Goal: Task Accomplishment & Management: Manage account settings

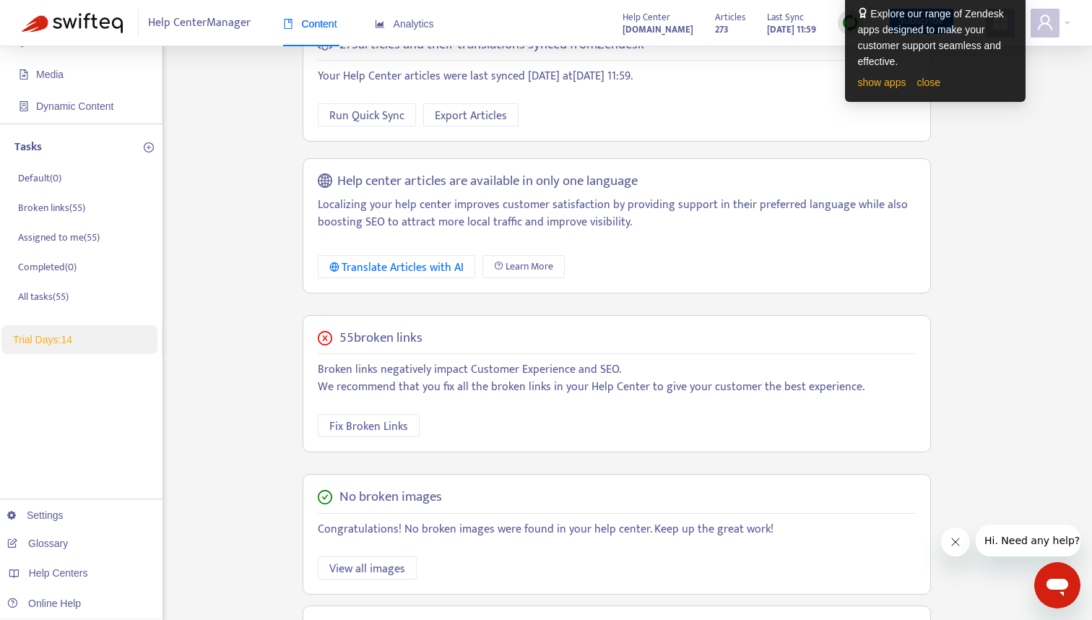
scroll to position [149, 0]
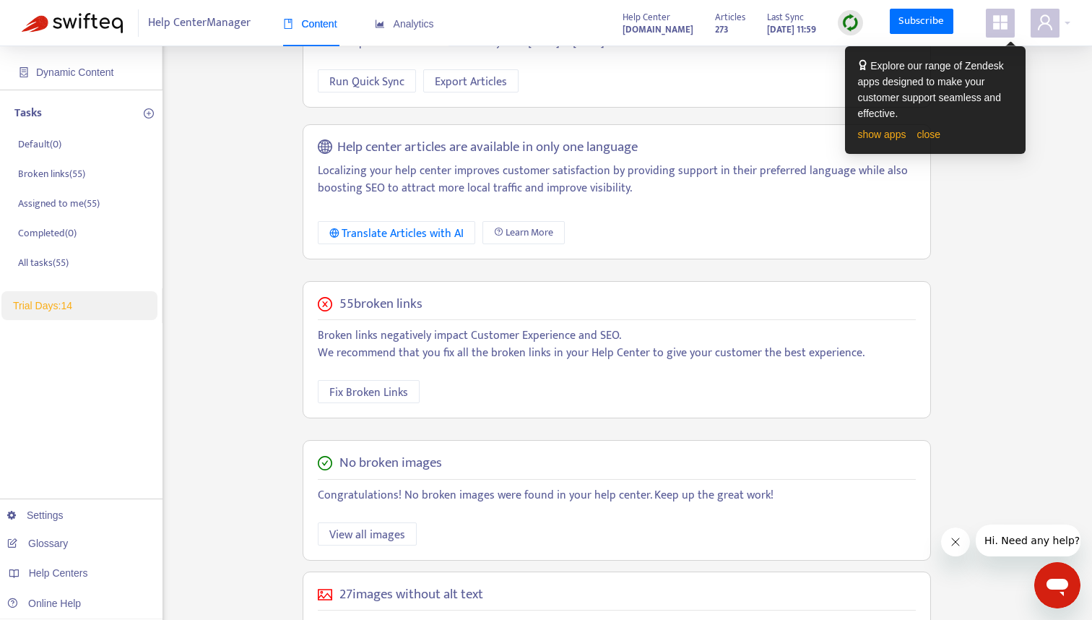
click at [991, 188] on div "Home Articles Links Media Dynamic Content Tasks Default ( 0 ) Broken links ( 55…" at bounding box center [546, 341] width 1048 height 845
click at [934, 136] on link "close" at bounding box center [928, 135] width 24 height 12
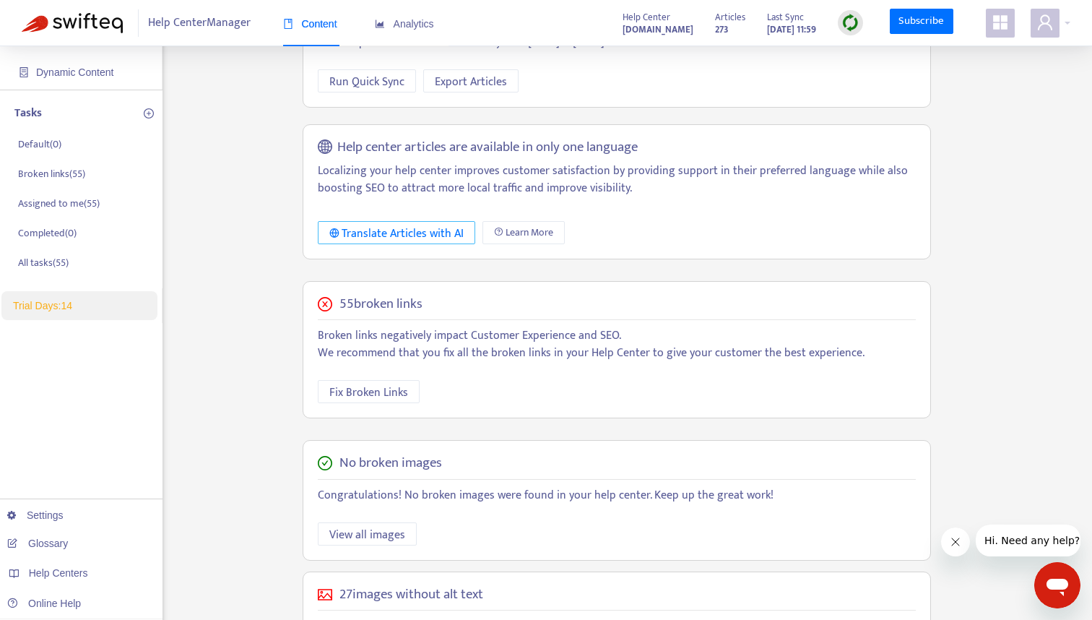
click at [411, 231] on div "Translate Articles with AI" at bounding box center [396, 234] width 135 height 18
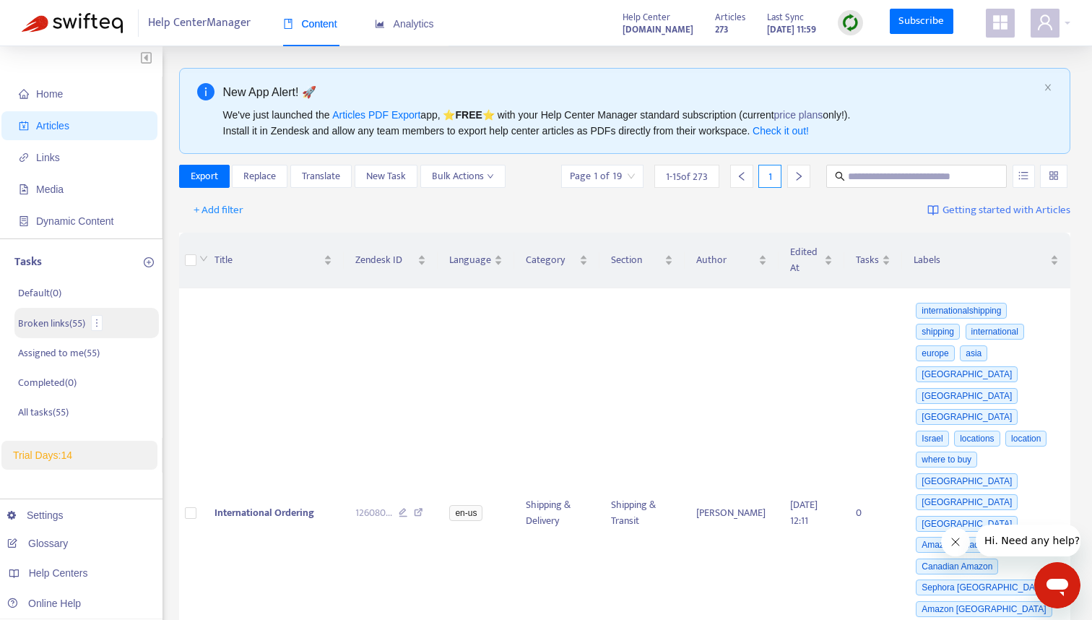
click at [39, 323] on p "Broken links ( 55 )" at bounding box center [51, 323] width 67 height 15
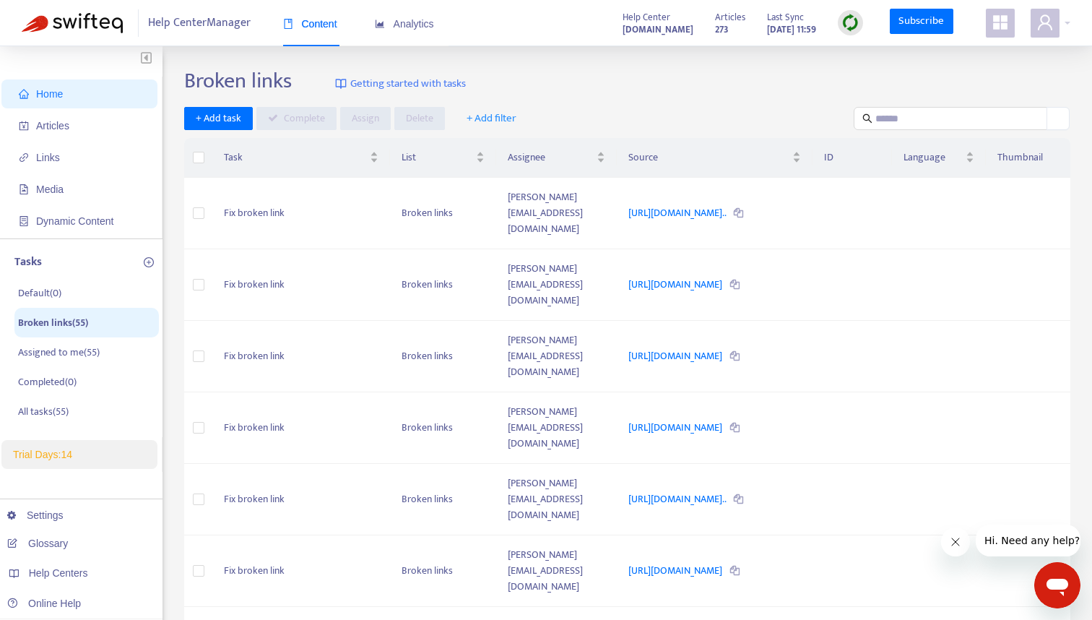
click at [446, 81] on span "Getting started with tasks" at bounding box center [408, 84] width 116 height 17
click at [686, 204] on link "https://theouai.com/products/melrose-place-dedtergent?variant=40..." at bounding box center [678, 212] width 100 height 17
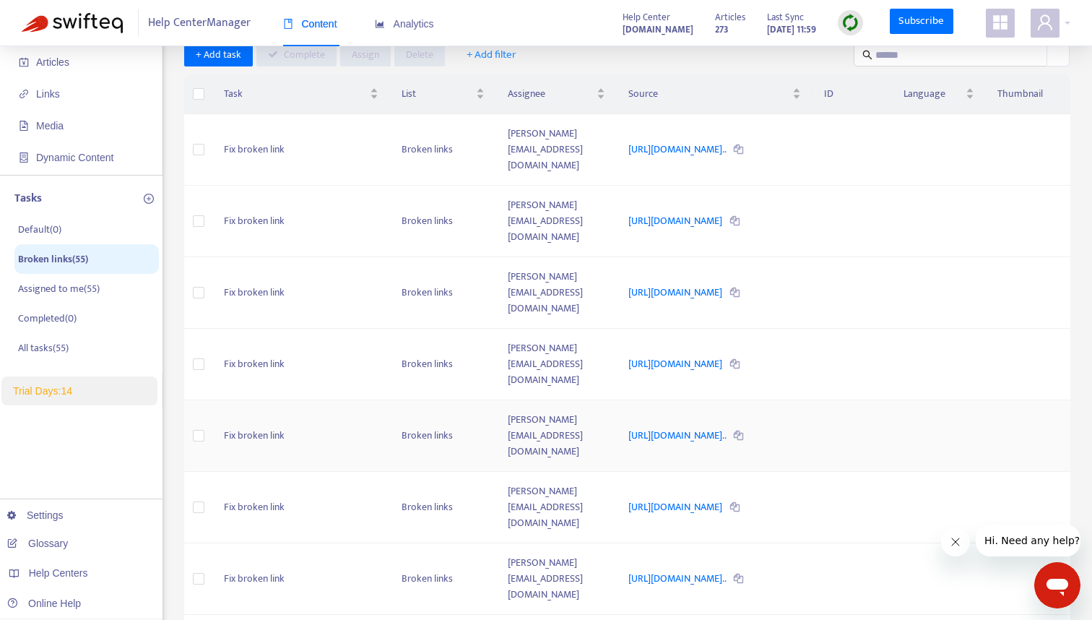
scroll to position [64, 0]
click at [596, 88] on div "Assignee" at bounding box center [556, 93] width 97 height 16
click at [591, 90] on div "Assignee" at bounding box center [556, 93] width 97 height 16
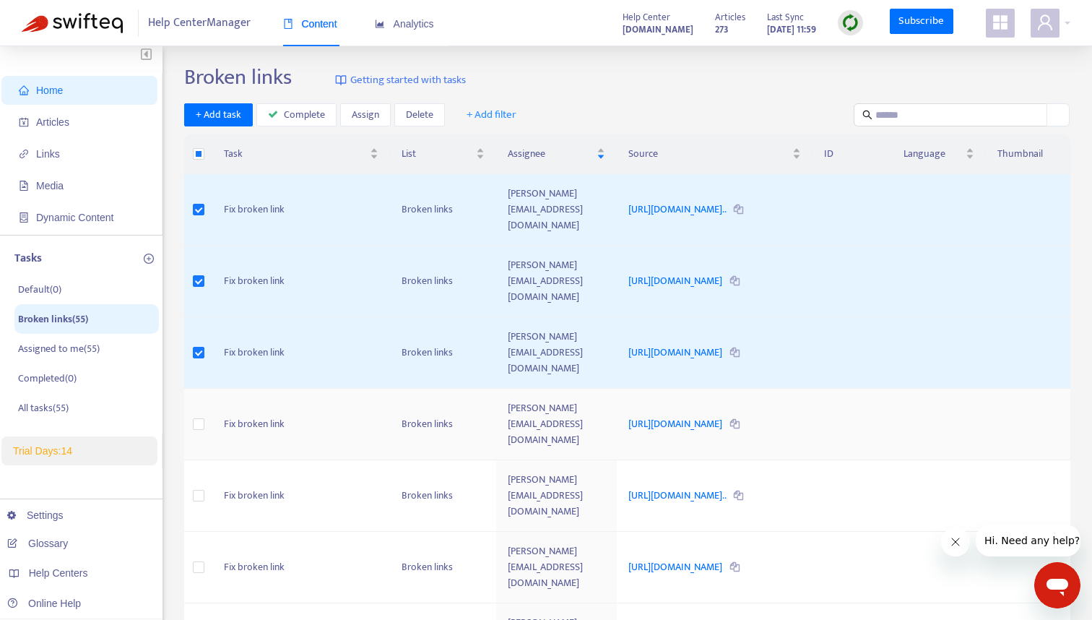
scroll to position [0, 0]
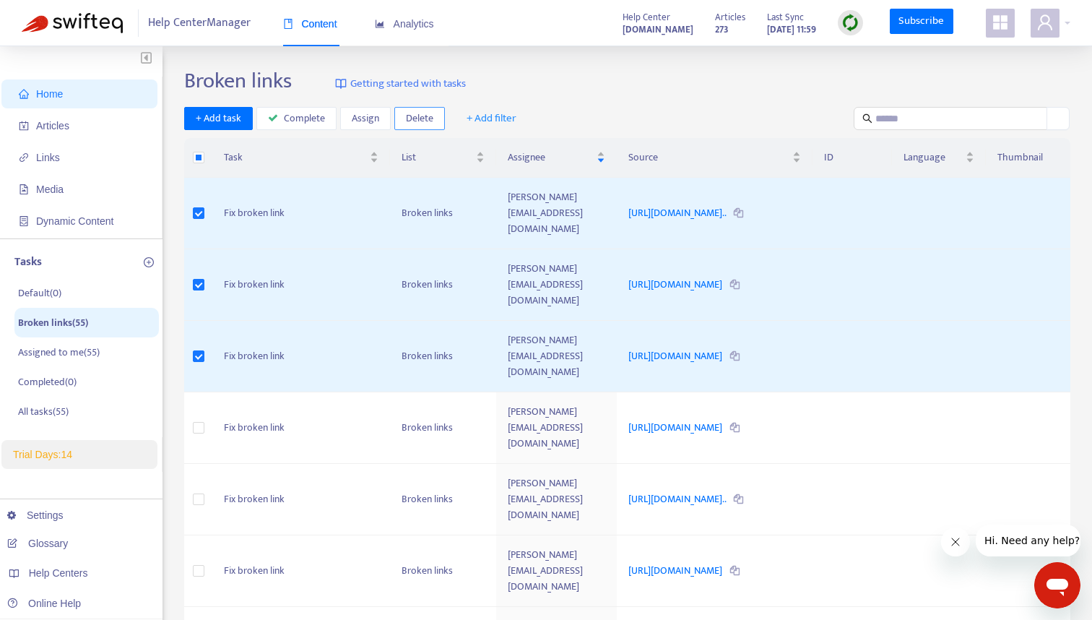
click at [418, 118] on span "Delete" at bounding box center [419, 118] width 27 height 16
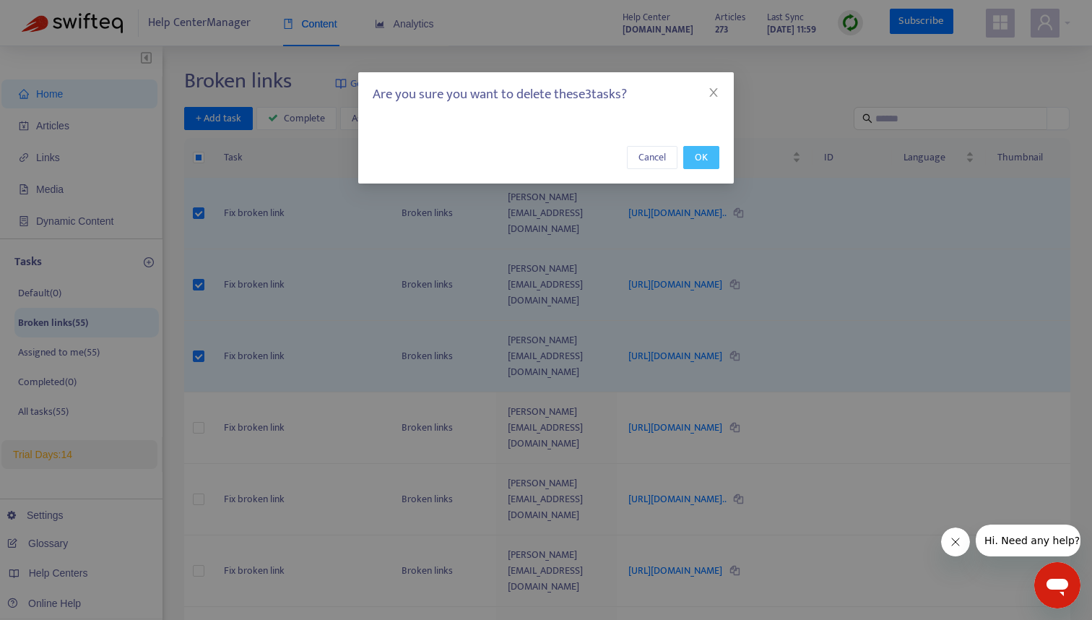
click at [697, 157] on span "OK" at bounding box center [701, 157] width 13 height 16
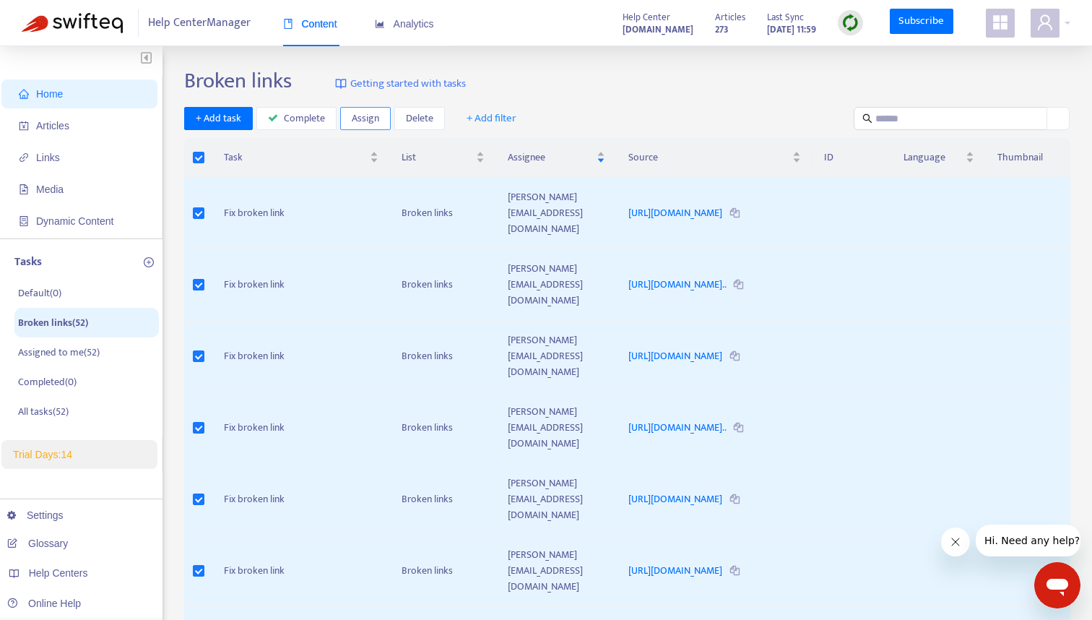
click at [369, 120] on span "Assign" at bounding box center [365, 118] width 27 height 16
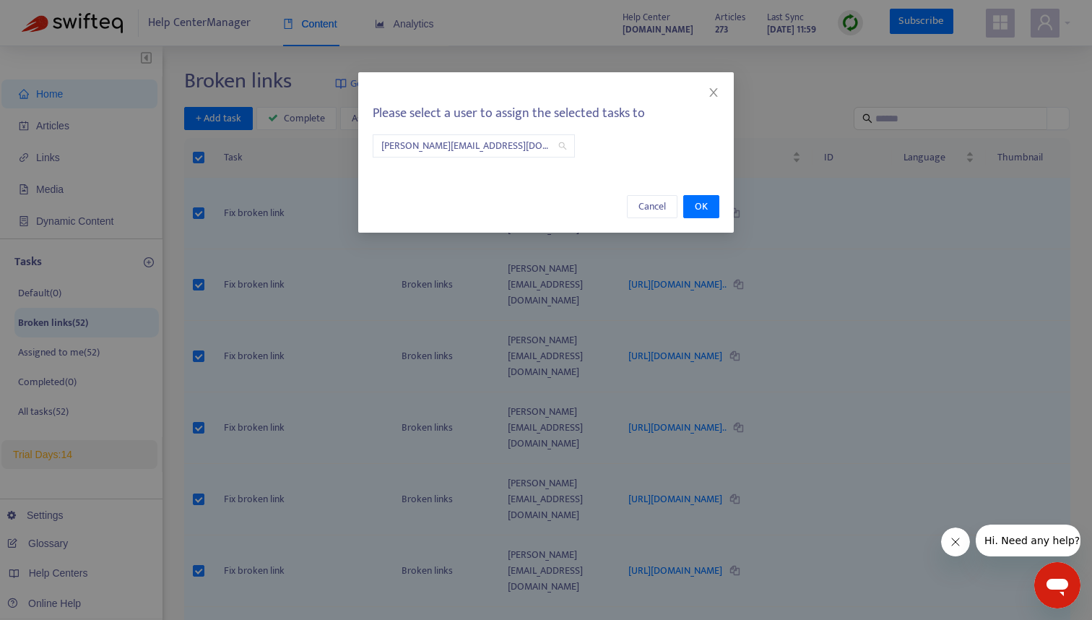
click at [539, 152] on span "stephanie@theouai.com" at bounding box center [473, 146] width 185 height 22
type input "******"
click at [692, 134] on div "Please select a user to assign the selected tasks to stephanie@theouai.com" at bounding box center [545, 122] width 375 height 100
click at [713, 97] on icon "close" at bounding box center [714, 93] width 12 height 12
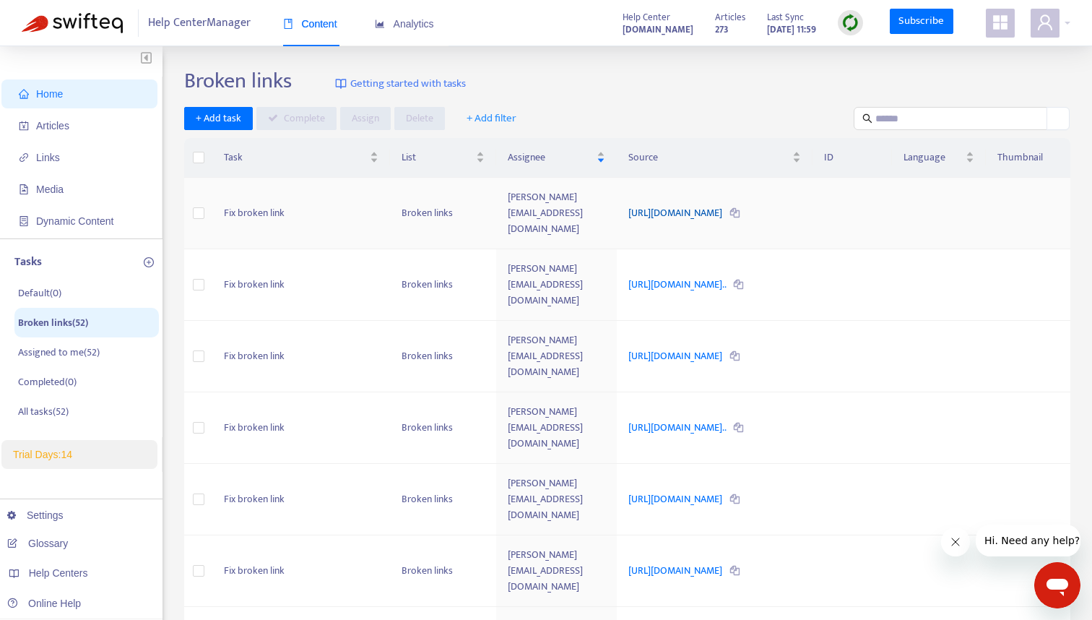
click at [704, 204] on link "[URL][DOMAIN_NAME]" at bounding box center [676, 212] width 96 height 17
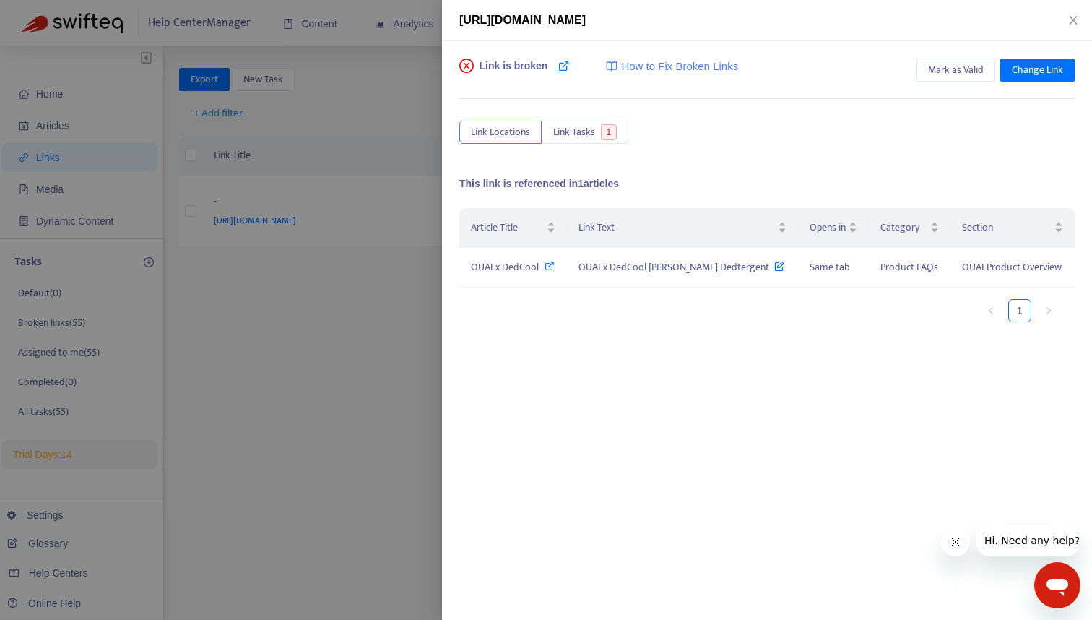
click at [382, 151] on div at bounding box center [546, 310] width 1092 height 620
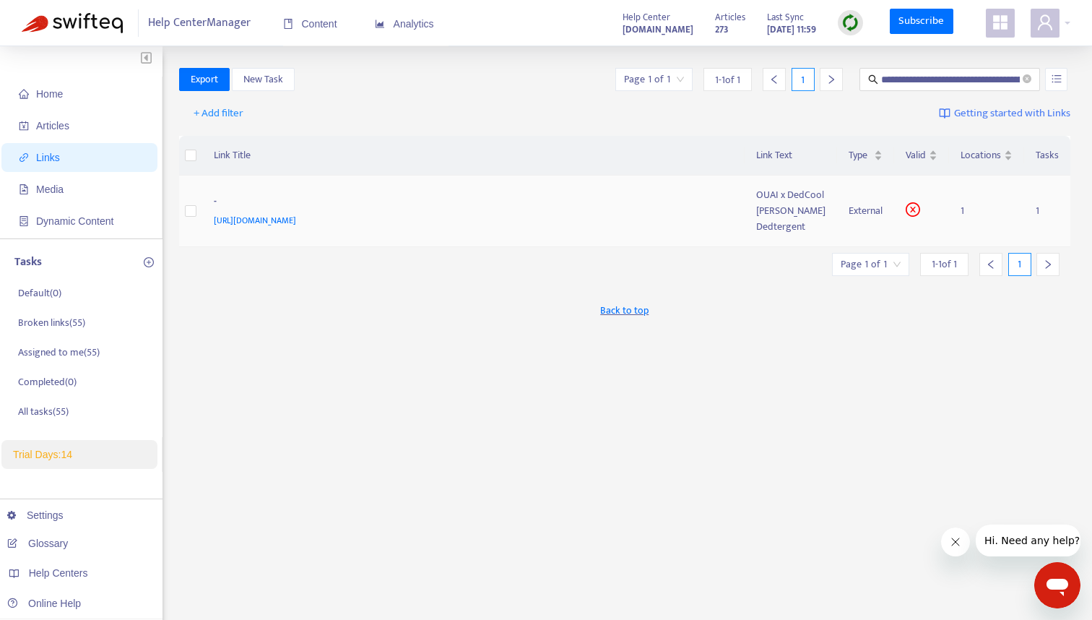
click at [296, 227] on span "https://theouai.com/products/melrose-place-dedtergent?variant=40550059737158" at bounding box center [255, 220] width 82 height 14
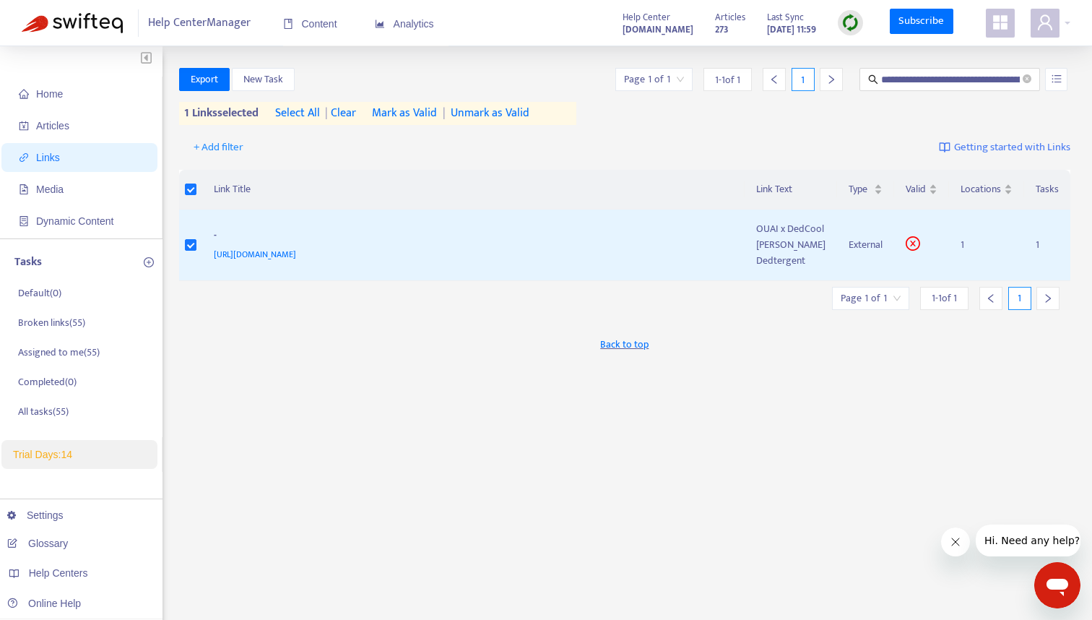
click at [432, 116] on span "Mark as Valid" at bounding box center [404, 113] width 65 height 17
click at [482, 116] on span "Unmark as Valid" at bounding box center [490, 113] width 79 height 17
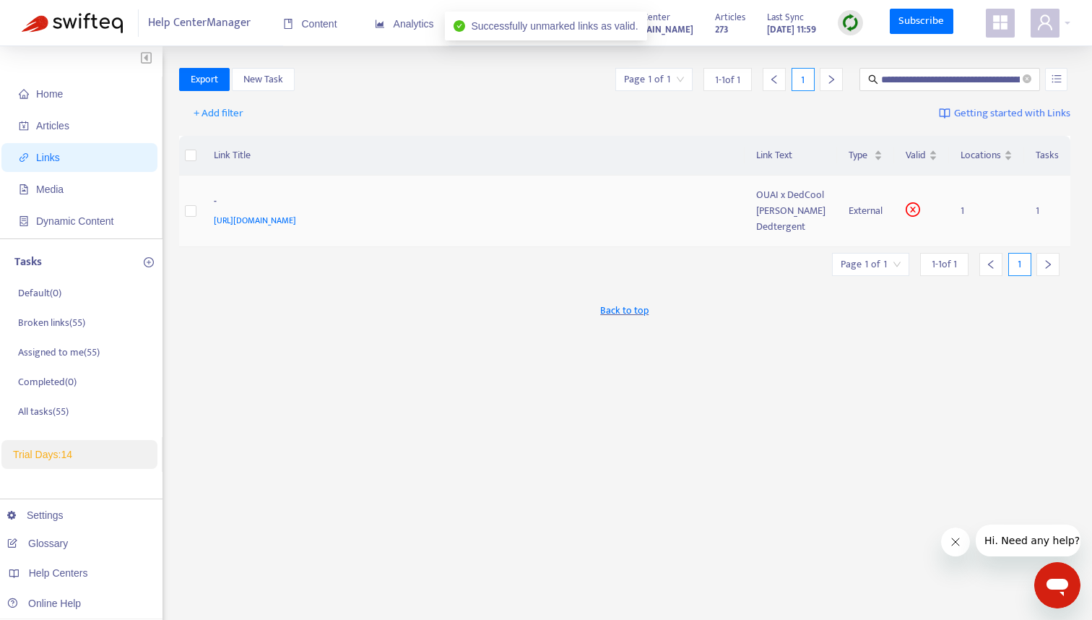
click at [296, 227] on span "https://theouai.com/products/melrose-place-dedtergent?variant=40550059737158" at bounding box center [255, 220] width 82 height 14
click at [788, 235] on div "OUAI x DedCool Melrose Place Dedtergent" at bounding box center [790, 211] width 69 height 48
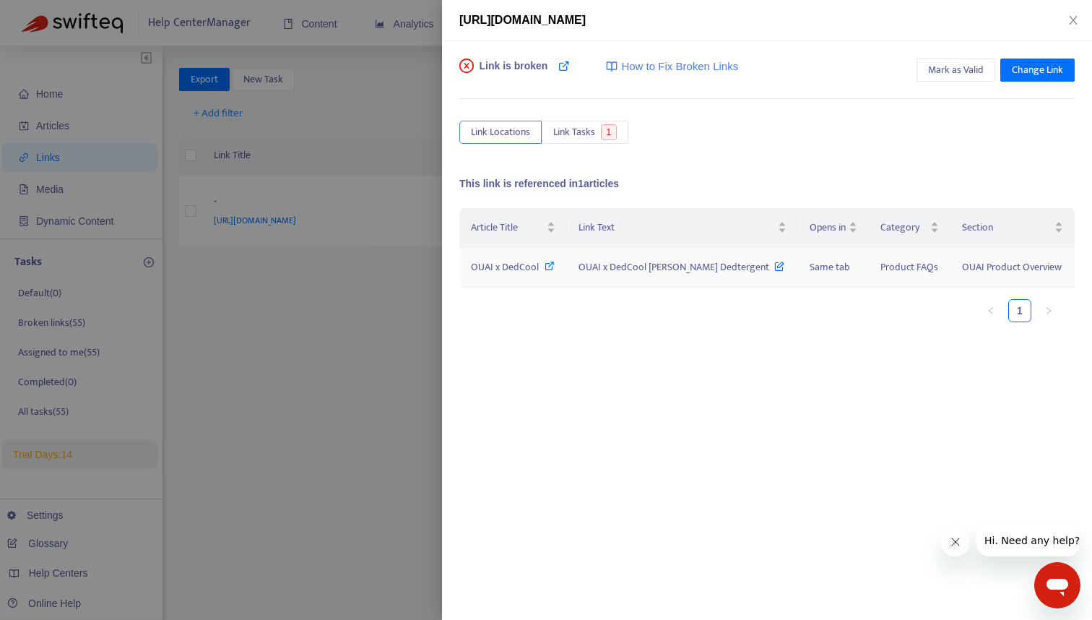
click at [774, 266] on icon at bounding box center [779, 263] width 10 height 16
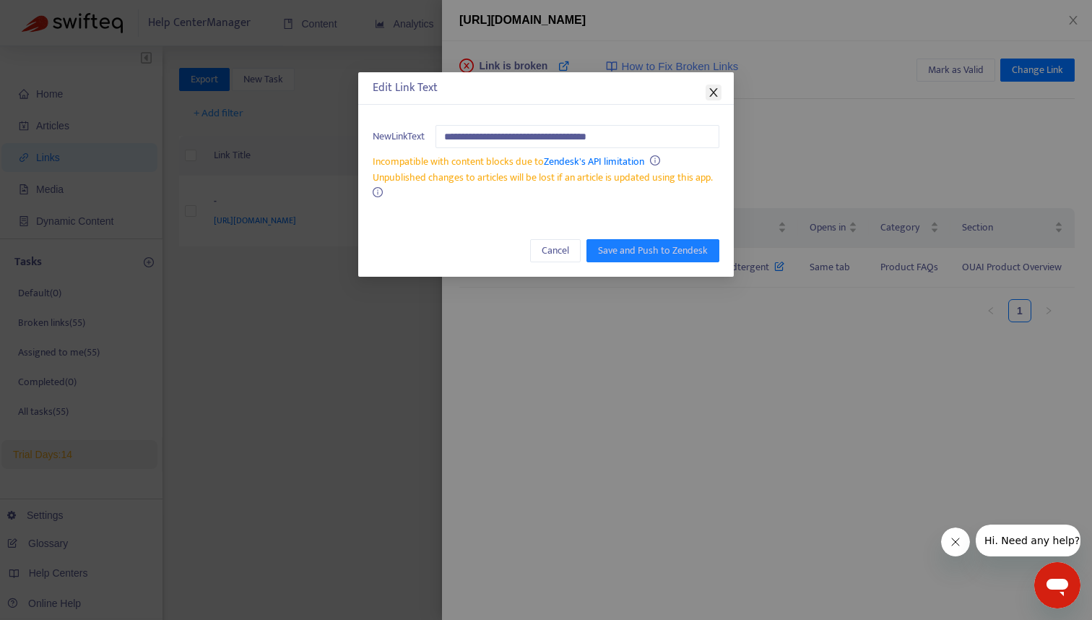
click at [715, 97] on icon "close" at bounding box center [714, 93] width 12 height 12
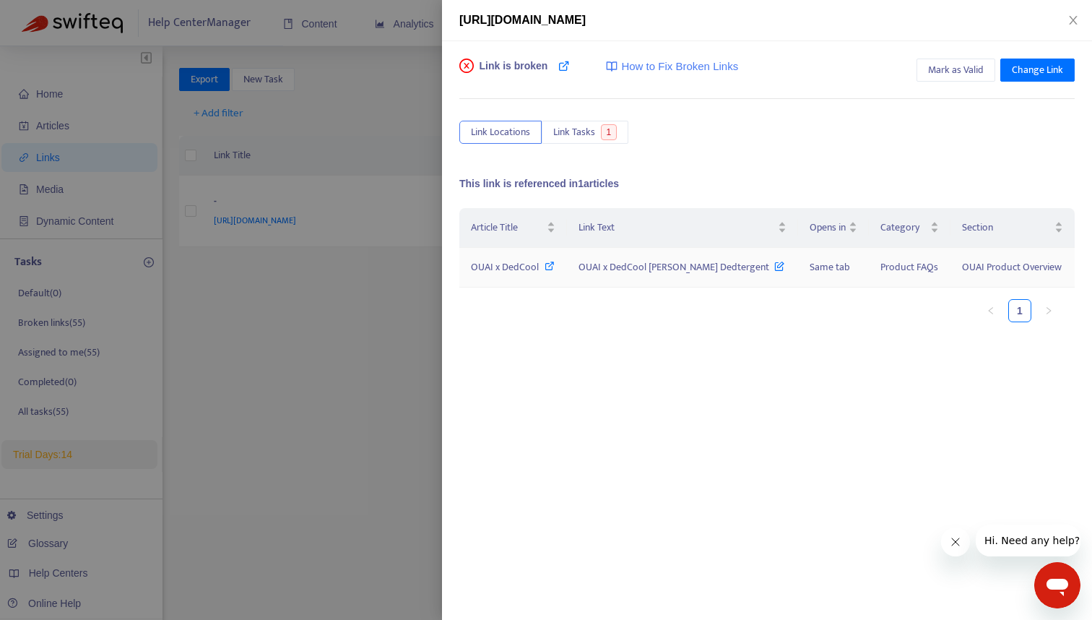
click at [515, 264] on span "OUAI x DedCool" at bounding box center [505, 267] width 68 height 17
click at [1077, 21] on icon "close" at bounding box center [1073, 20] width 12 height 12
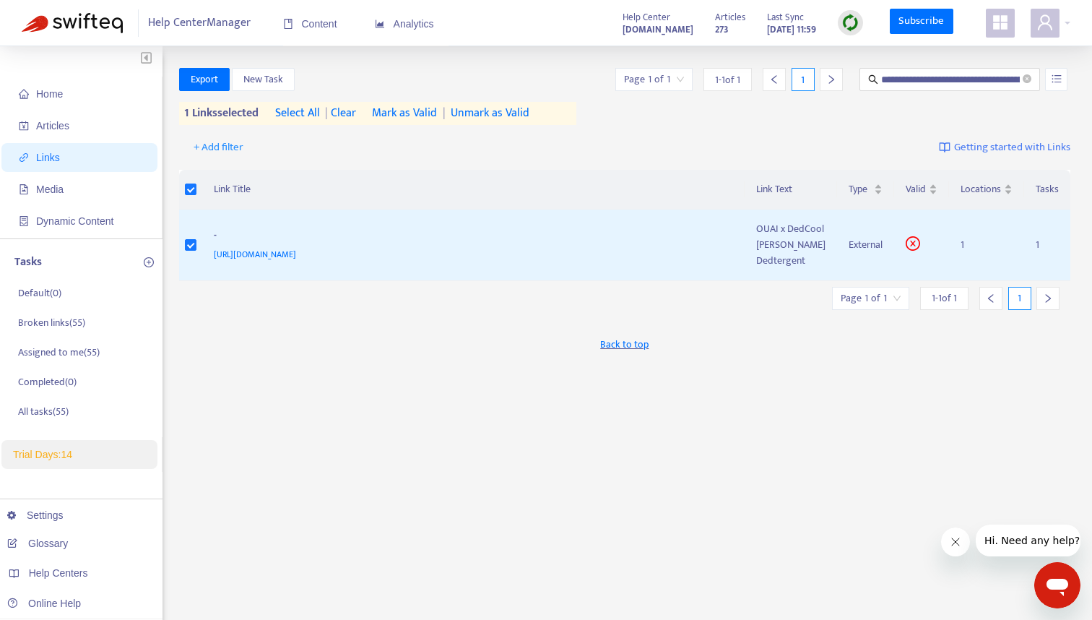
click at [422, 109] on span "Mark as Valid" at bounding box center [404, 113] width 65 height 17
click at [494, 114] on span "Unmark as Valid" at bounding box center [490, 113] width 79 height 17
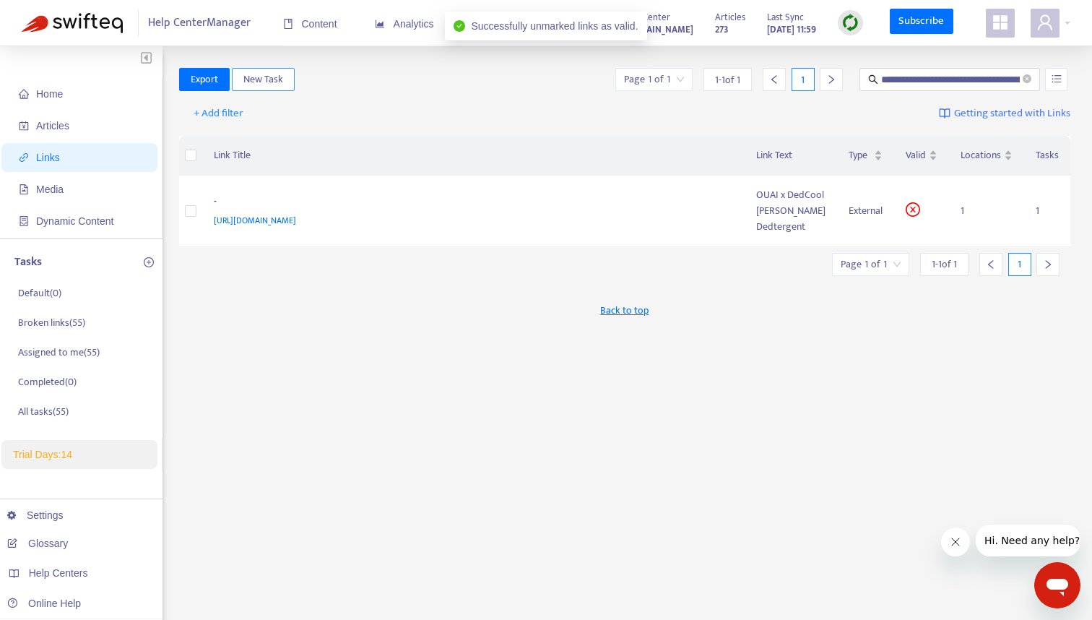
click at [264, 78] on span "New Task" at bounding box center [263, 79] width 40 height 16
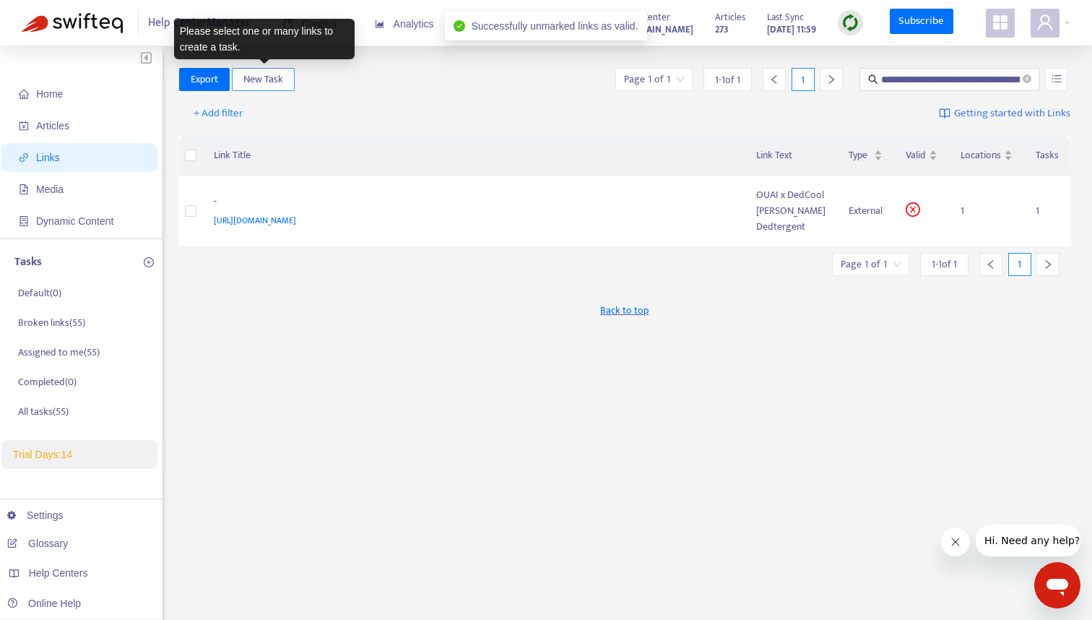
click at [264, 78] on span "New Task" at bounding box center [263, 79] width 40 height 16
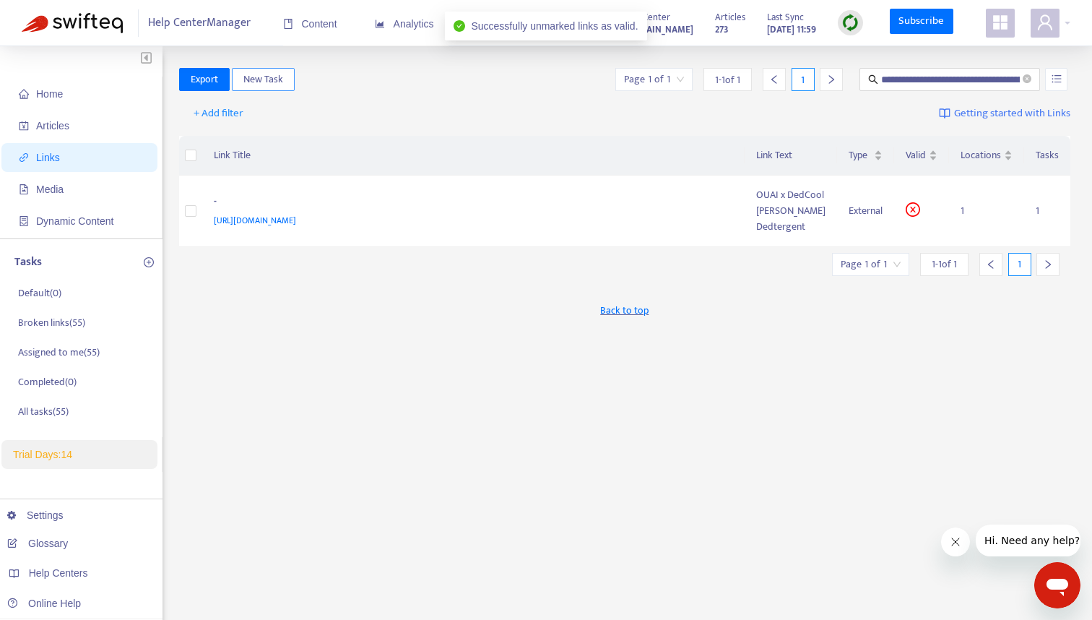
click at [264, 78] on span "New Task" at bounding box center [263, 79] width 40 height 16
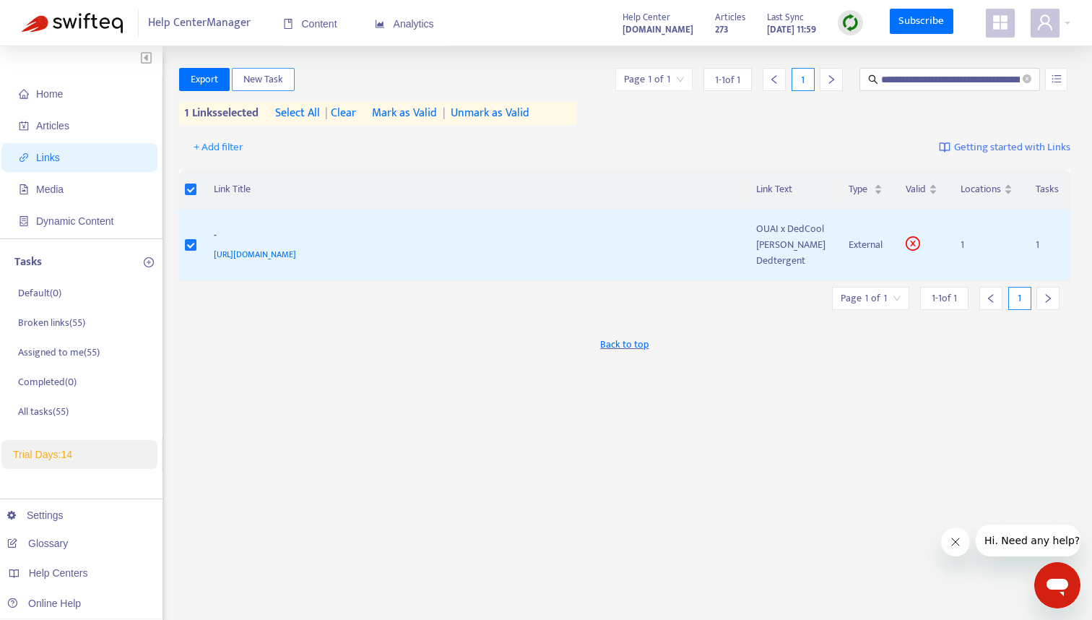
click at [256, 80] on span "New Task" at bounding box center [263, 79] width 40 height 16
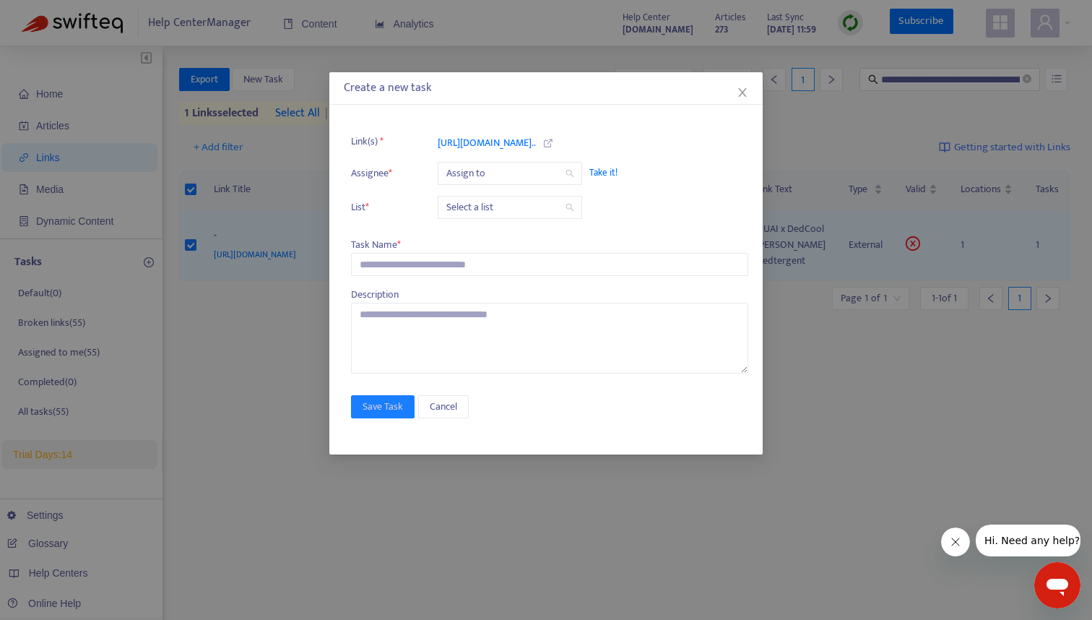
click at [532, 179] on input "search" at bounding box center [509, 173] width 127 height 22
click at [580, 102] on div "Create a new task" at bounding box center [545, 88] width 433 height 32
click at [741, 95] on icon "close" at bounding box center [743, 93] width 12 height 12
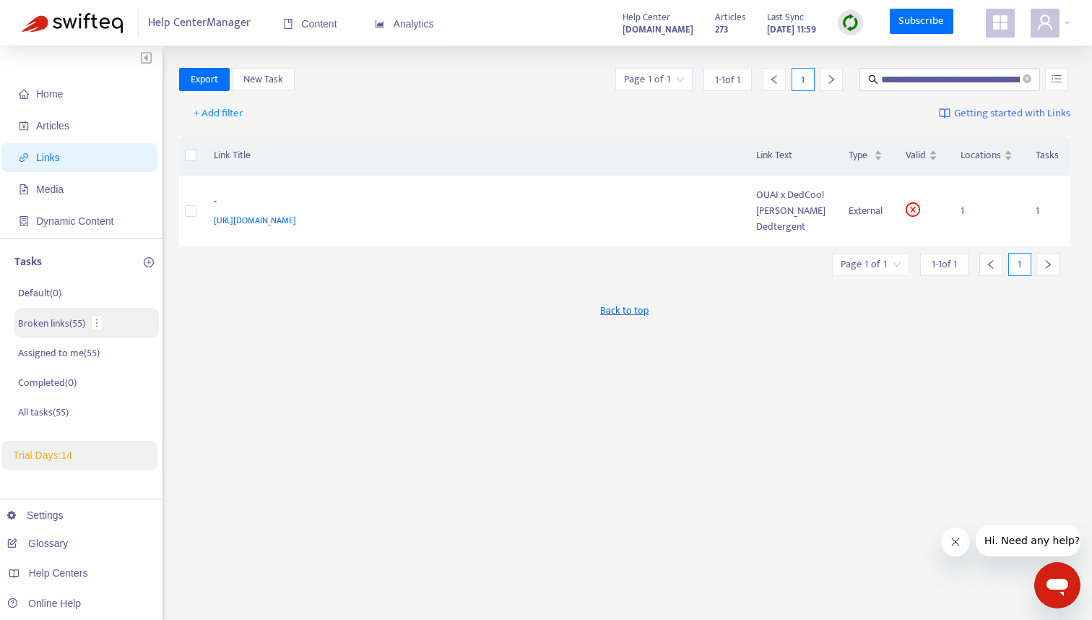
click at [45, 320] on p "Broken links ( 55 )" at bounding box center [51, 323] width 67 height 15
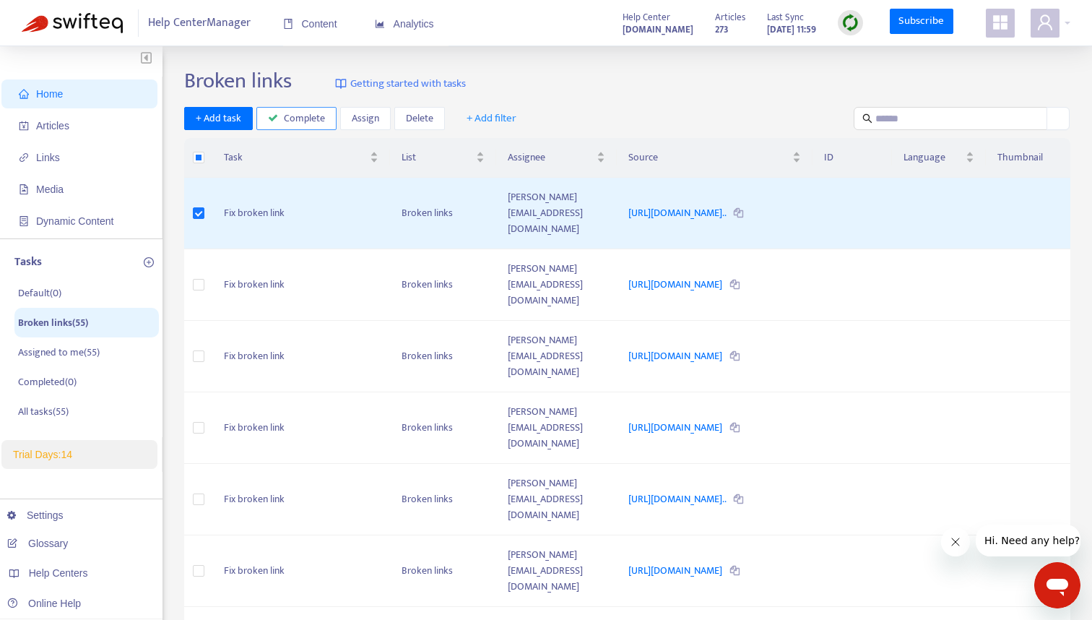
click at [303, 122] on span "Complete" at bounding box center [304, 118] width 41 height 16
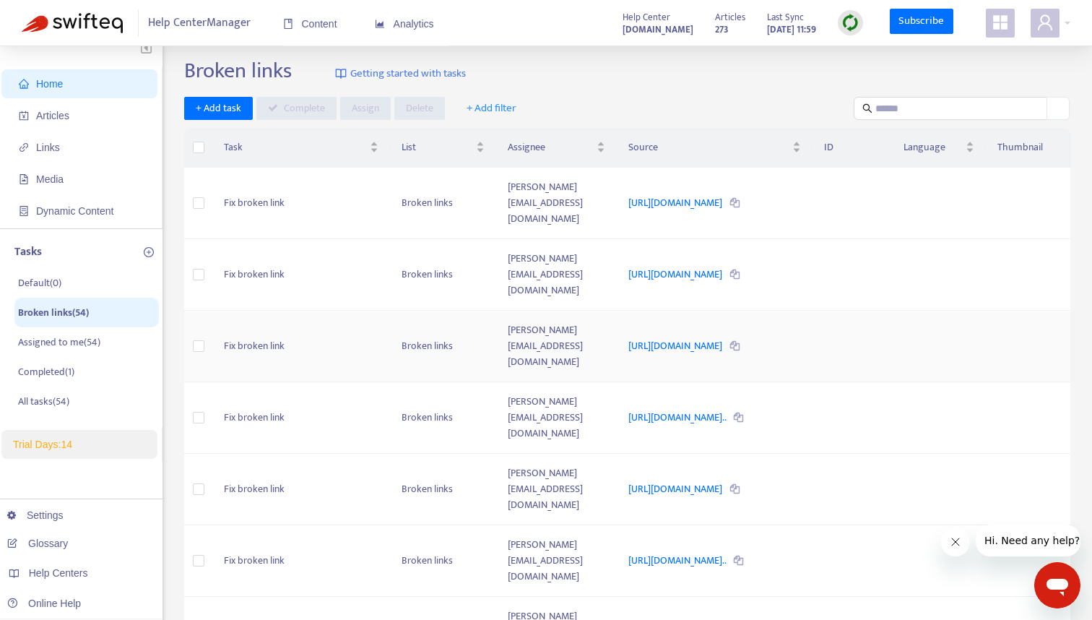
scroll to position [9, 0]
click at [724, 195] on link "https://theouai.com/pages/laundry" at bounding box center [676, 203] width 96 height 17
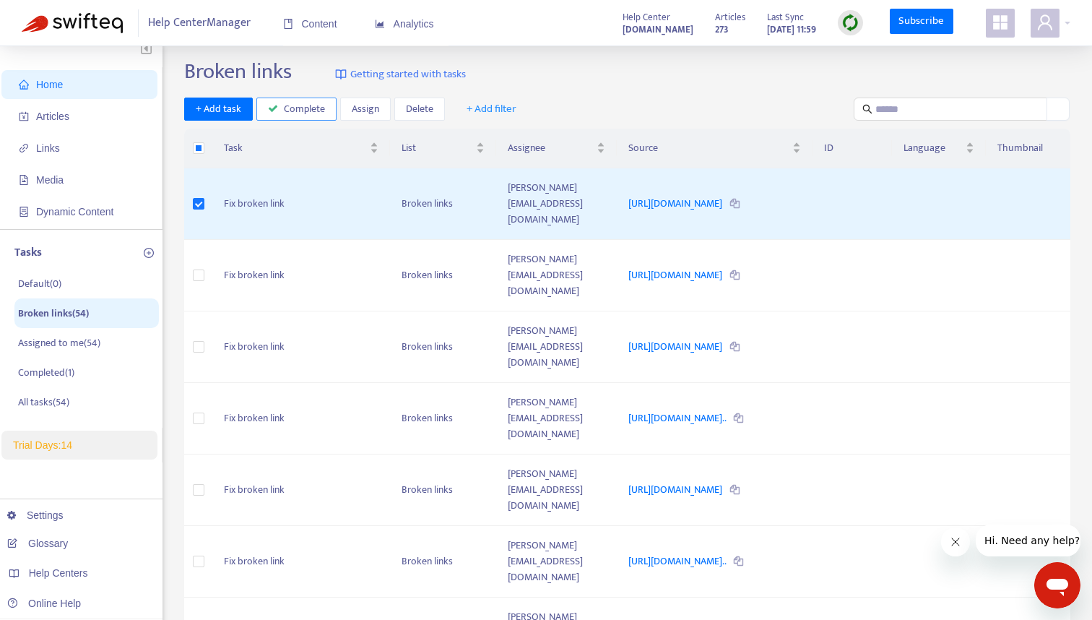
click at [292, 107] on span "Complete" at bounding box center [304, 109] width 41 height 16
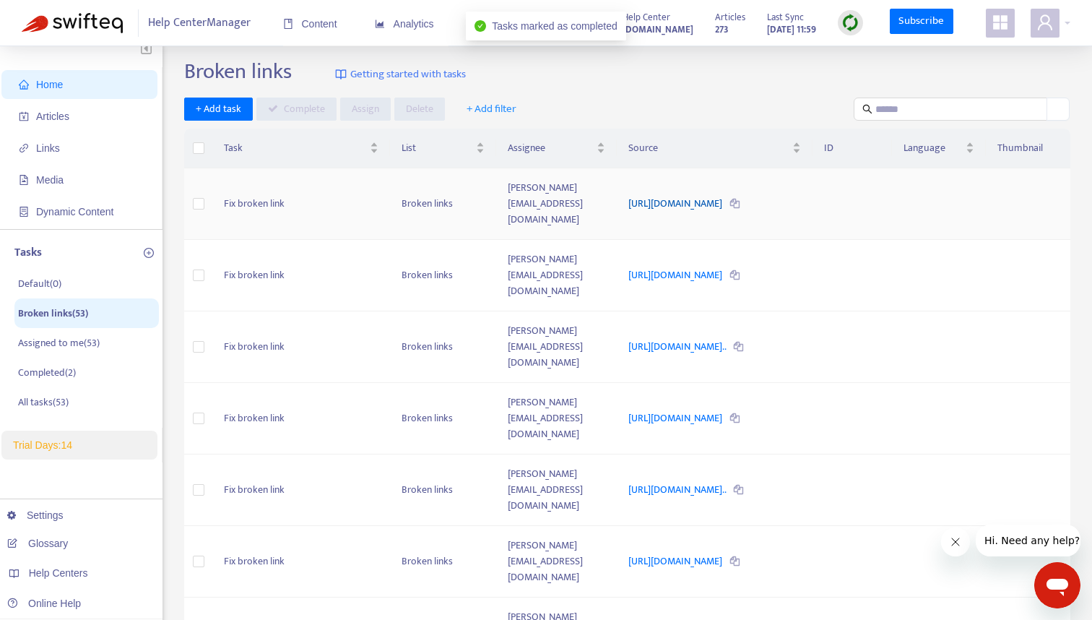
click at [661, 195] on link "https://theouai.com/products/melrose-place-dryer-sheets" at bounding box center [676, 203] width 96 height 17
click at [202, 196] on td at bounding box center [198, 203] width 28 height 71
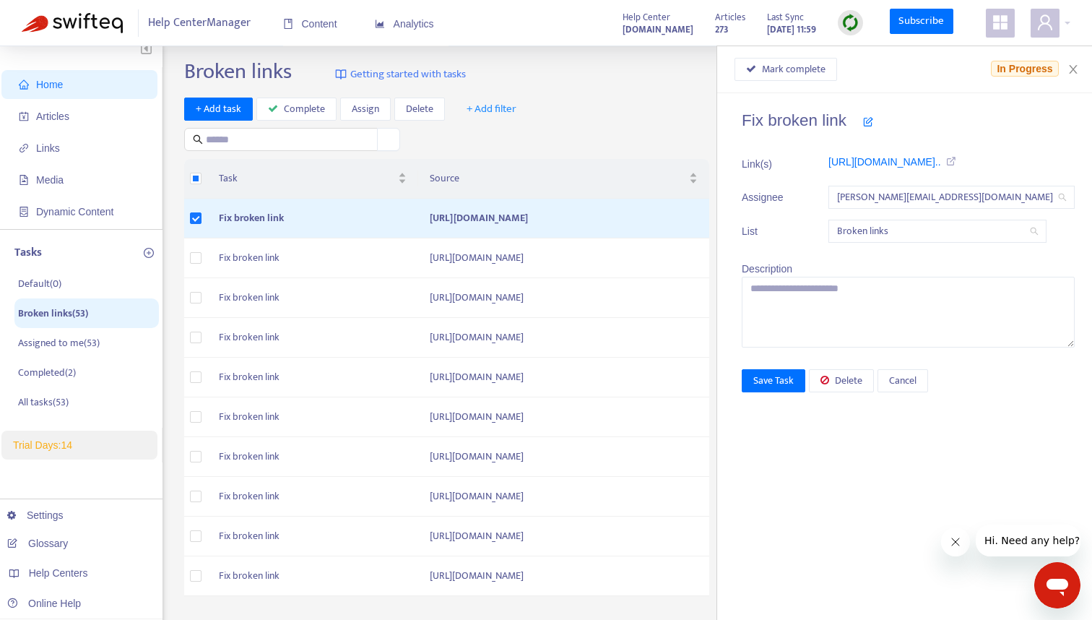
click at [629, 134] on div "+ Add task Complete Assign Delete + Add filter" at bounding box center [449, 124] width 531 height 54
click at [300, 110] on span "Complete" at bounding box center [304, 109] width 41 height 16
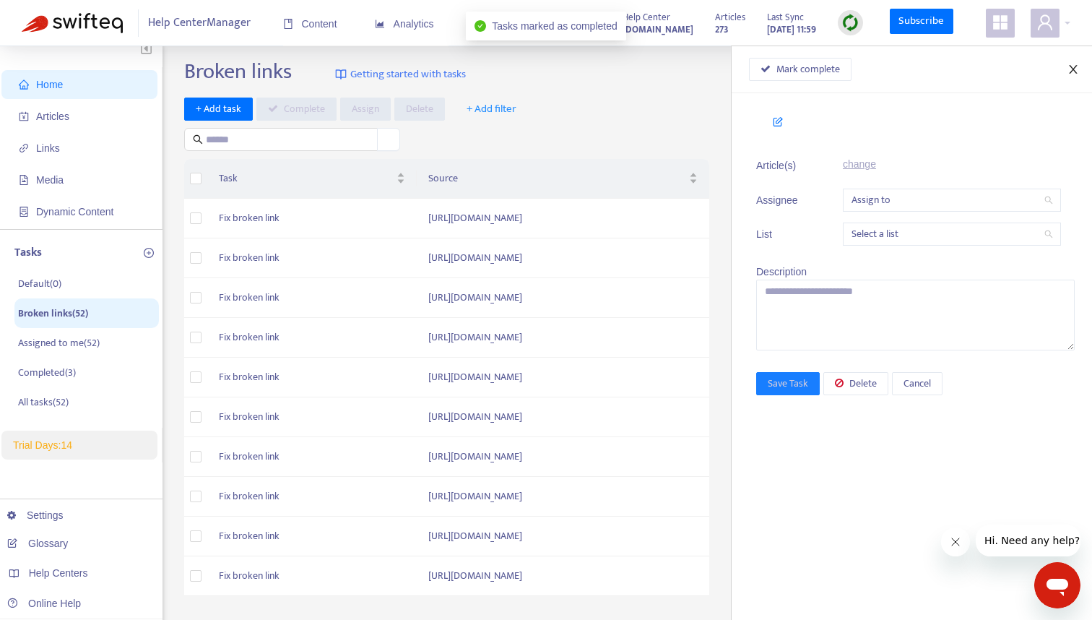
click at [1069, 70] on icon "close" at bounding box center [1073, 70] width 12 height 12
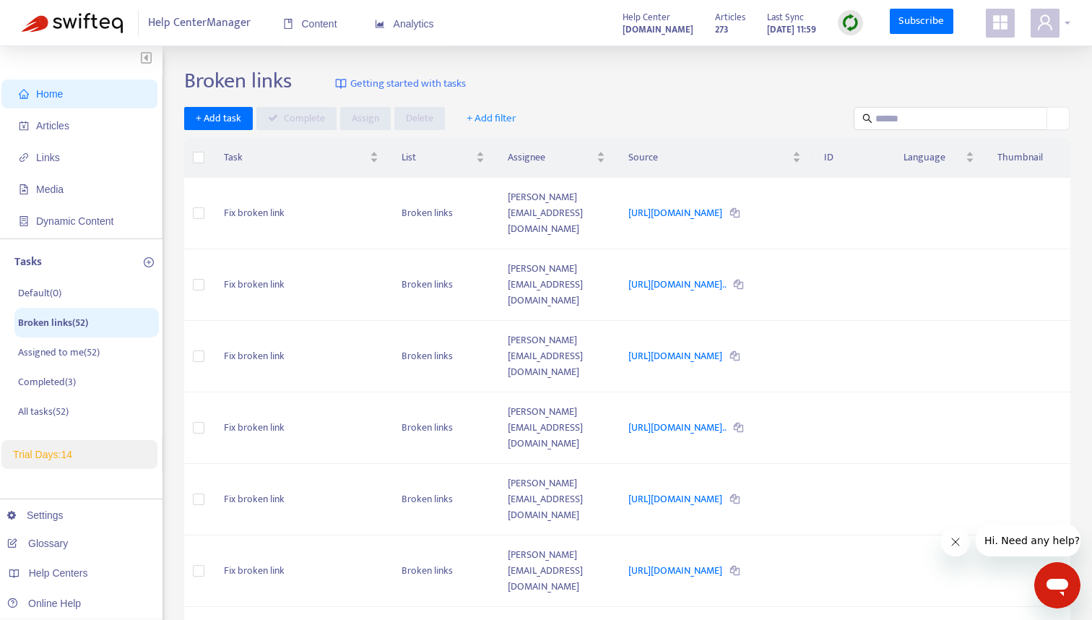
click at [1046, 22] on icon "user" at bounding box center [1044, 22] width 17 height 17
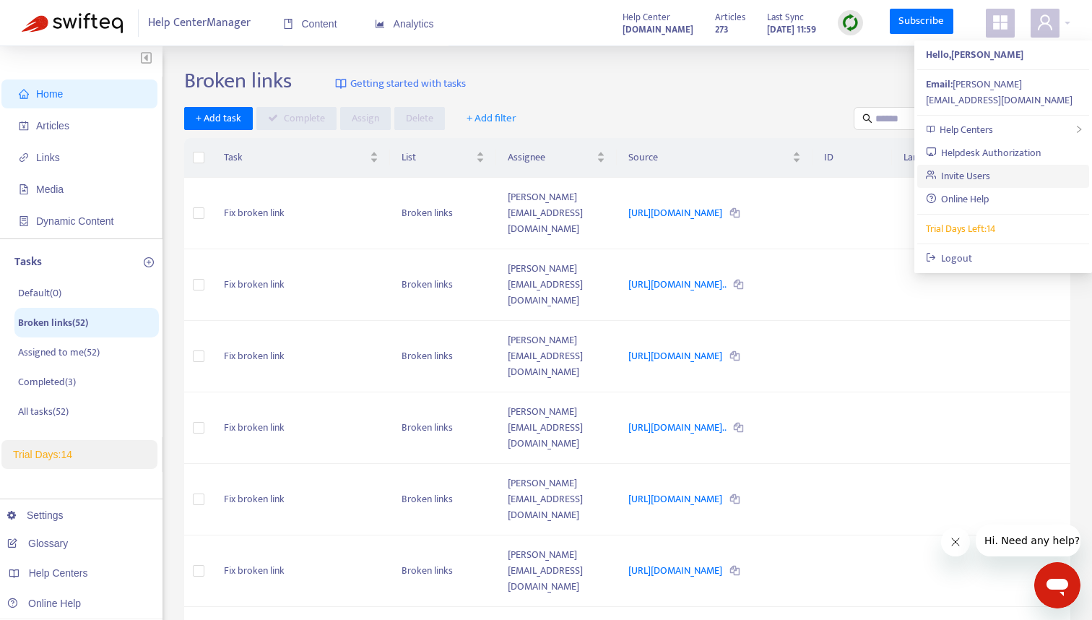
click at [975, 168] on link "Invite Users" at bounding box center [958, 176] width 65 height 17
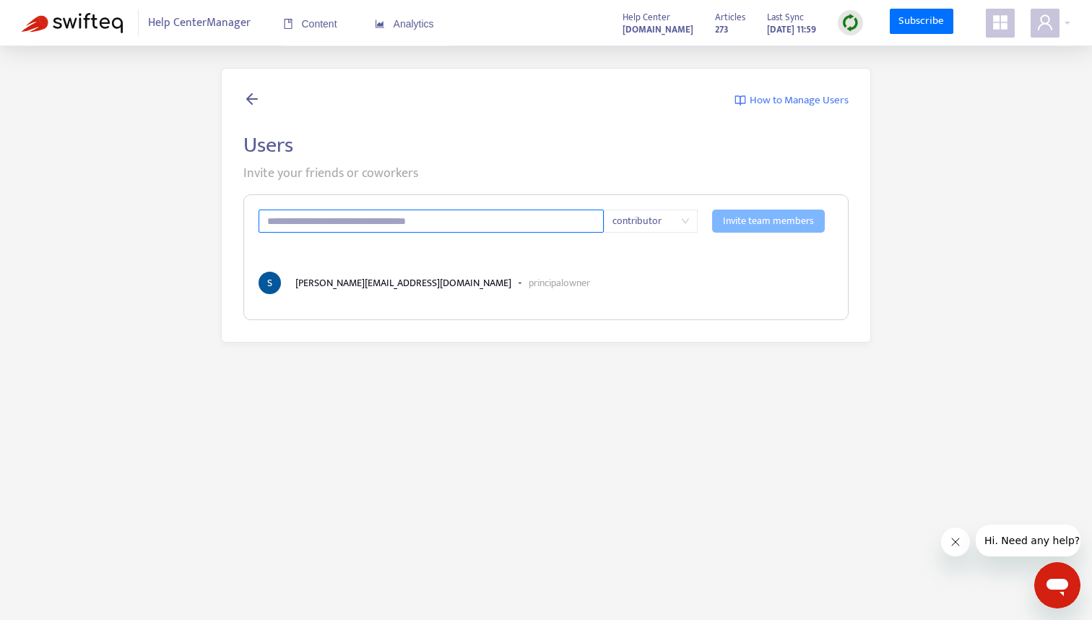
click at [360, 222] on input "text" at bounding box center [431, 220] width 345 height 23
type input "**********"
click at [692, 221] on div "contributor" at bounding box center [651, 220] width 94 height 23
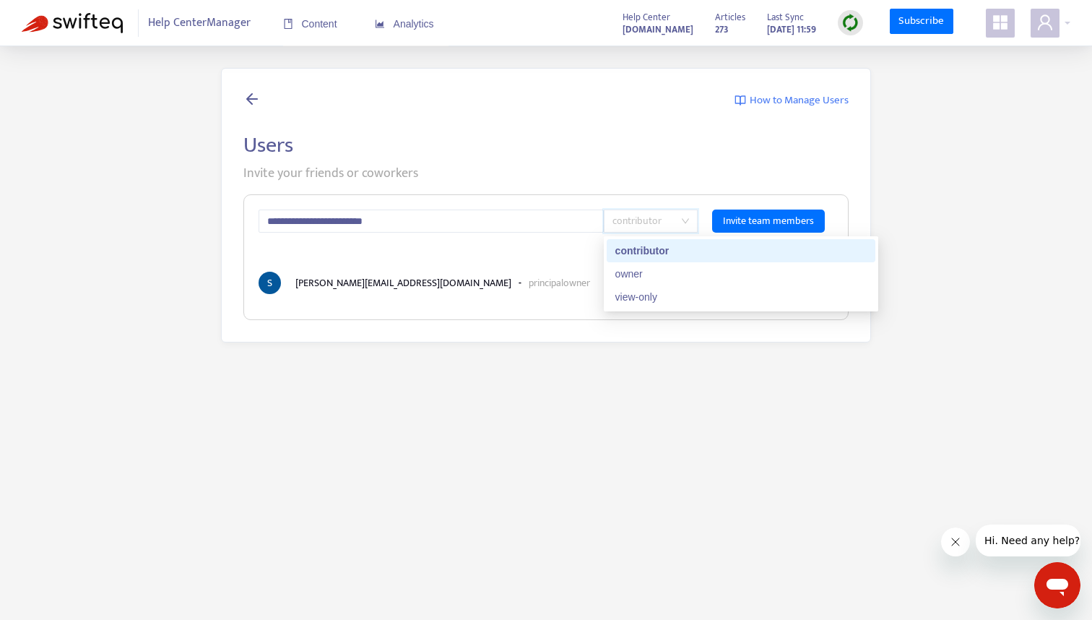
click at [648, 250] on div "contributor" at bounding box center [740, 251] width 251 height 16
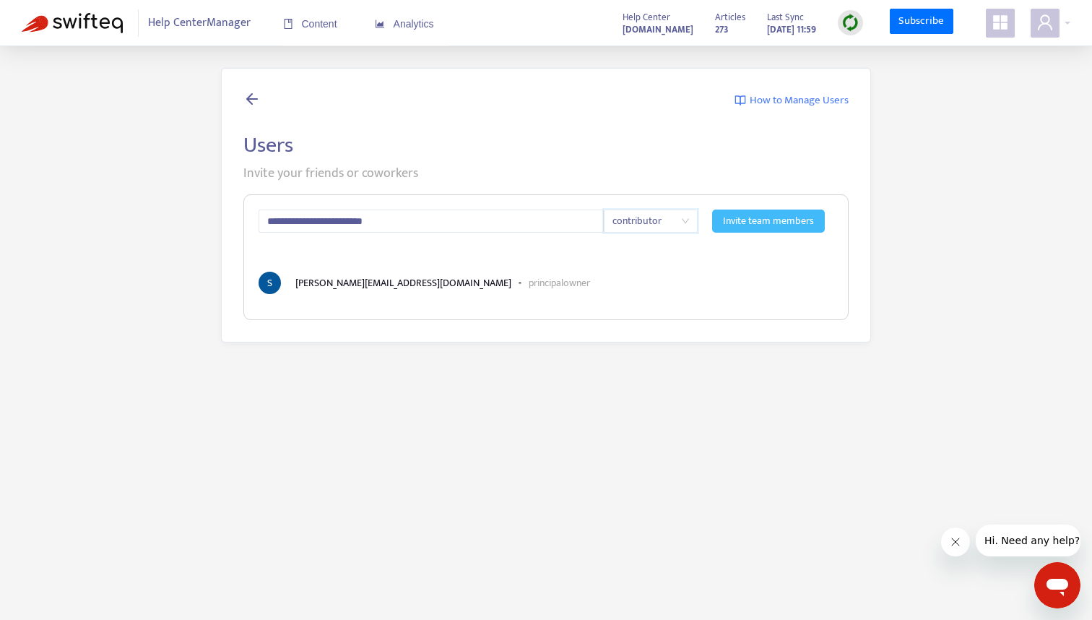
click at [767, 220] on span "Invite team members" at bounding box center [768, 221] width 91 height 16
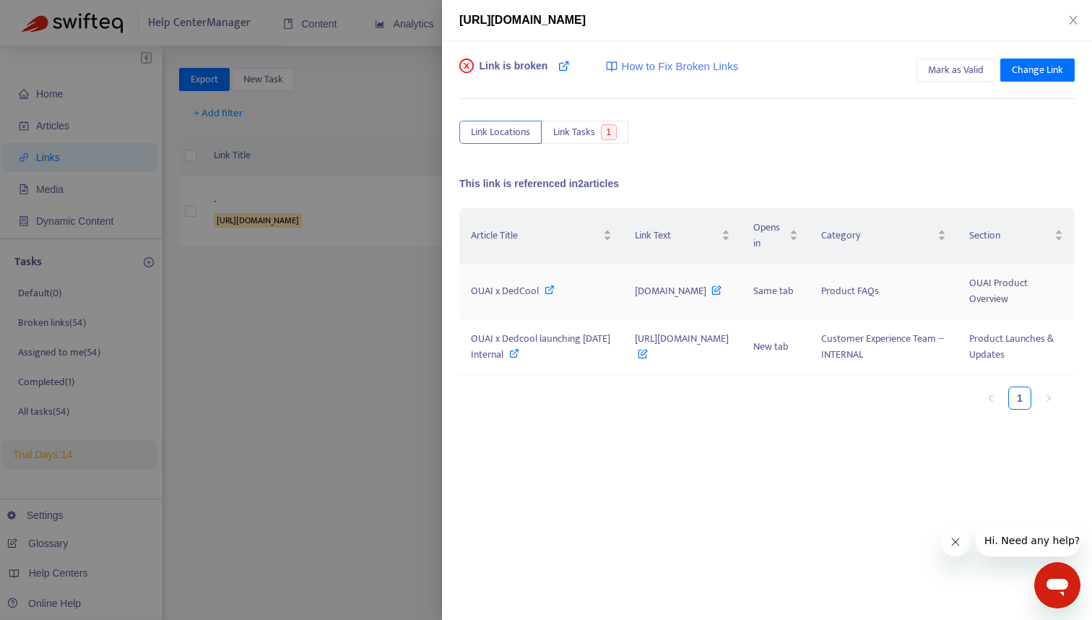
click at [497, 291] on span "OUAI x DedCool" at bounding box center [505, 290] width 68 height 17
click at [519, 352] on icon at bounding box center [514, 353] width 10 height 10
click at [370, 144] on div at bounding box center [546, 310] width 1092 height 620
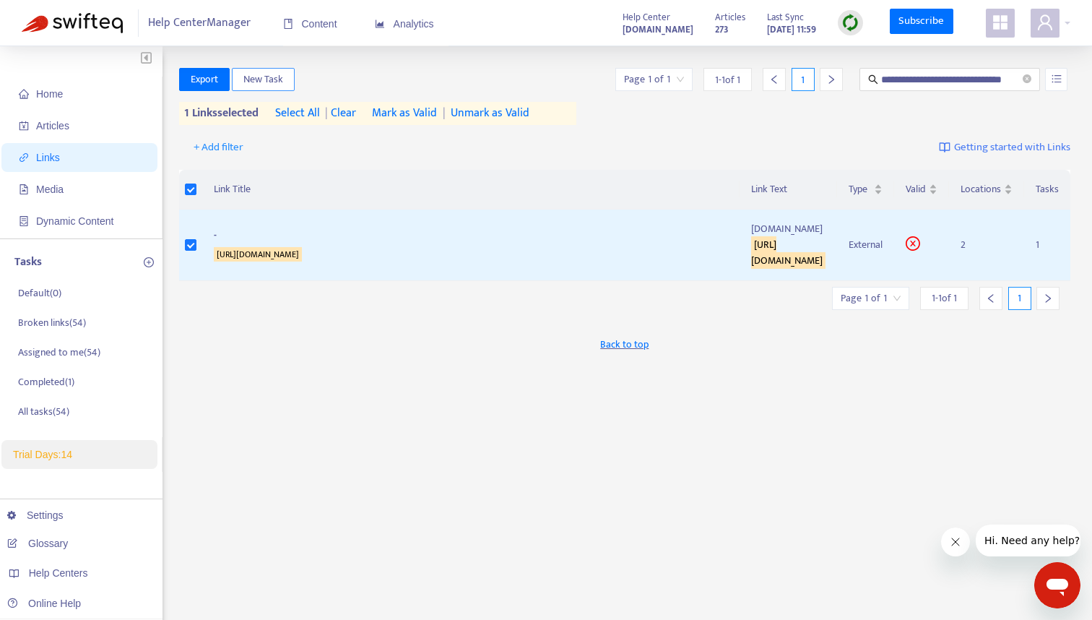
click at [269, 84] on span "New Task" at bounding box center [263, 79] width 40 height 16
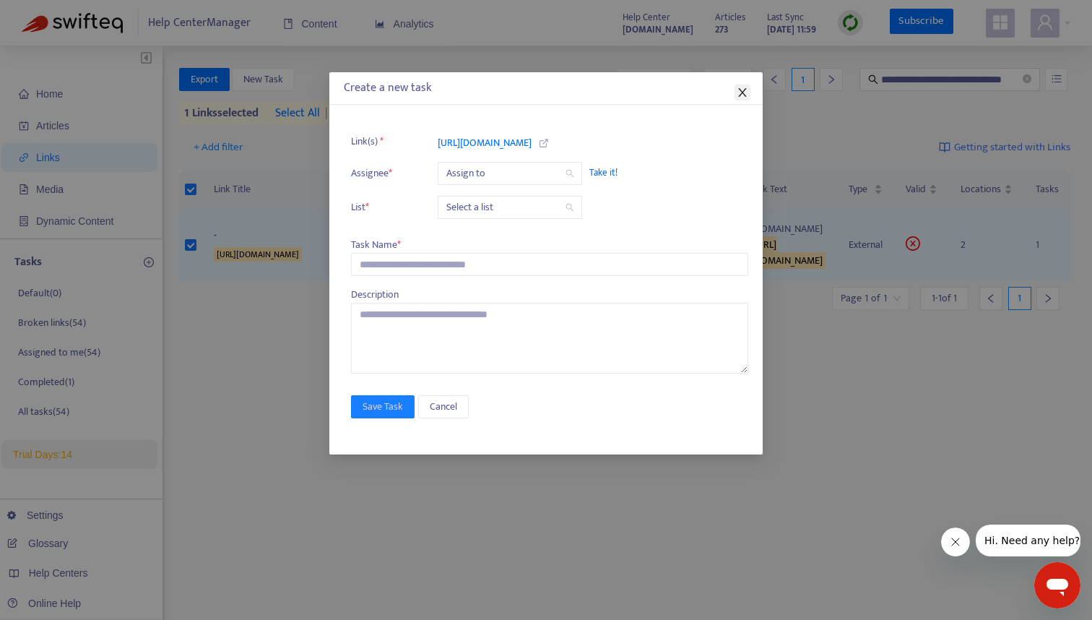
click at [742, 90] on icon "close" at bounding box center [743, 93] width 12 height 12
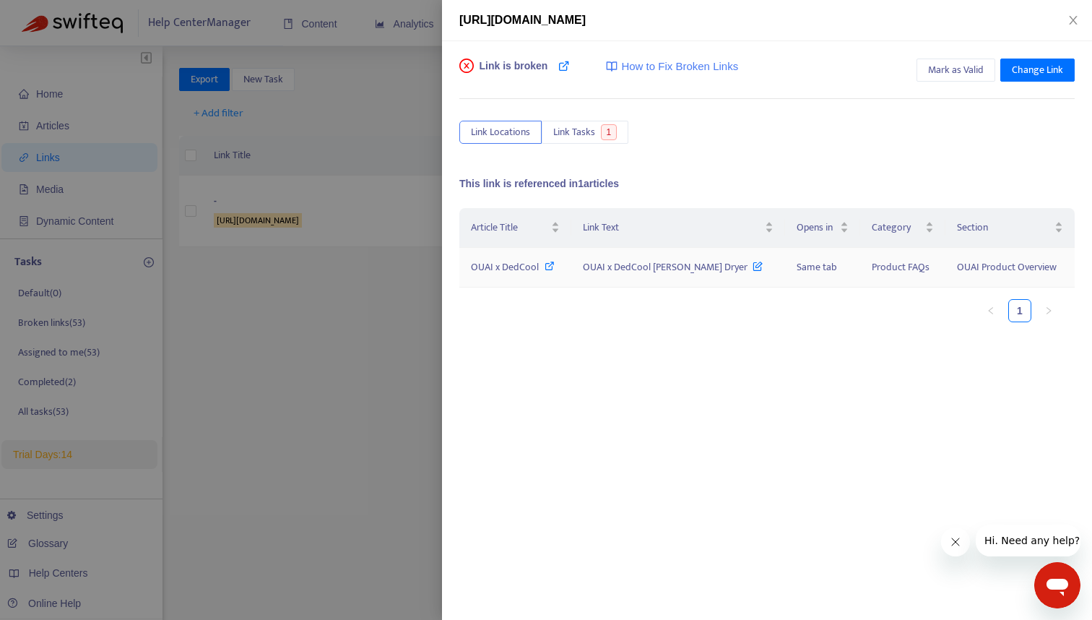
click at [630, 267] on span "OUAI x DedCool Melrose Place Dryer" at bounding box center [673, 267] width 180 height 17
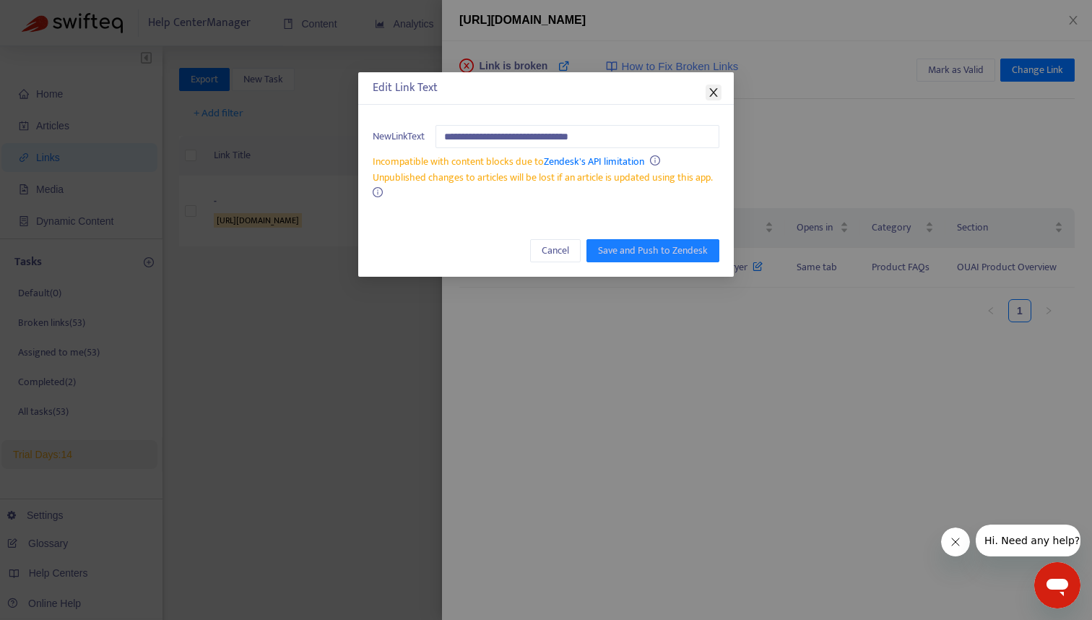
click at [710, 92] on icon "close" at bounding box center [714, 93] width 12 height 12
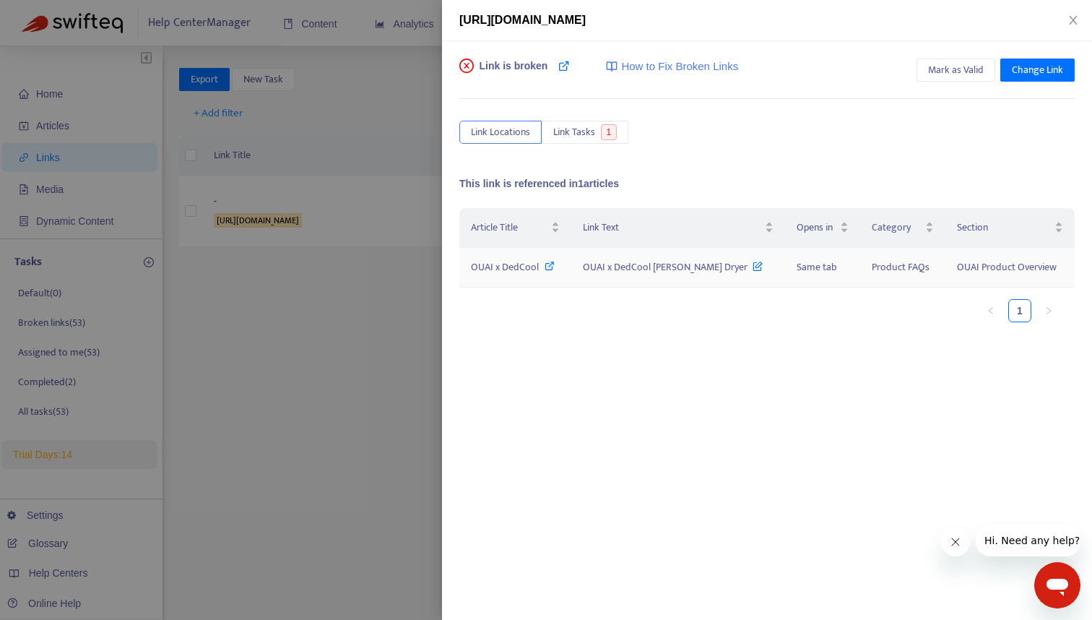
click at [512, 267] on span "OUAI x DedCool" at bounding box center [505, 267] width 68 height 17
click at [352, 92] on div at bounding box center [546, 310] width 1092 height 620
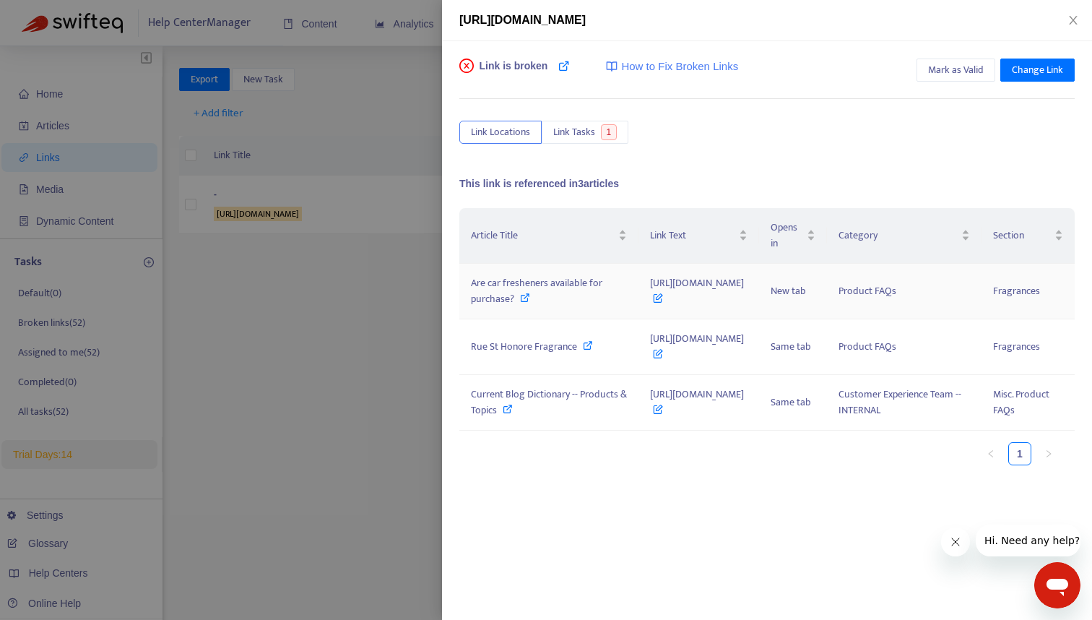
click at [530, 295] on icon at bounding box center [525, 297] width 10 height 10
click at [361, 339] on div at bounding box center [546, 310] width 1092 height 620
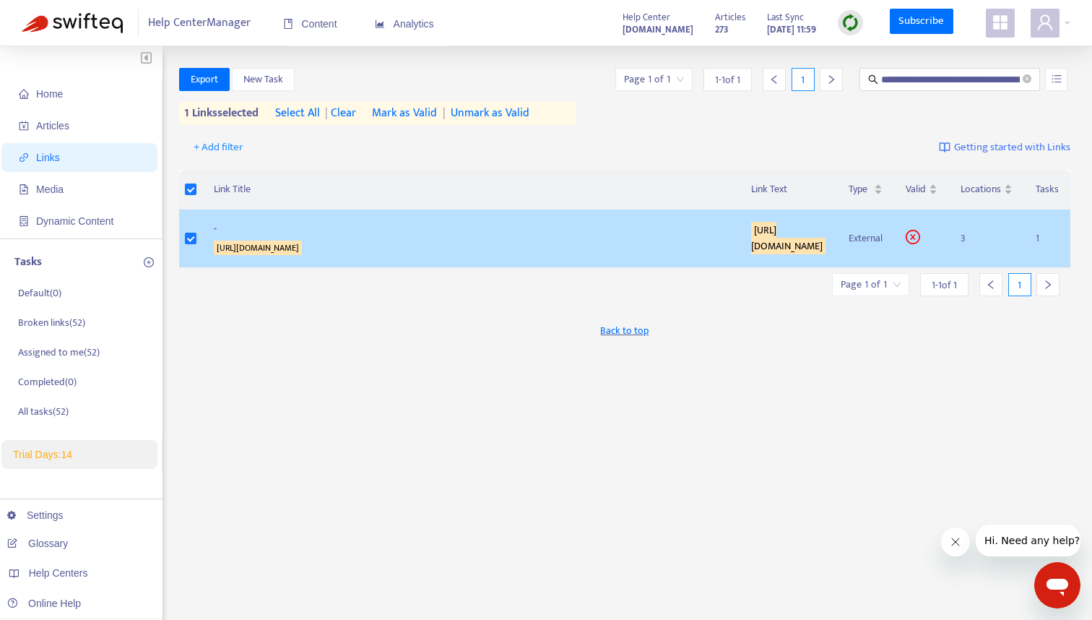
click at [466, 267] on td "- [URL][DOMAIN_NAME]" at bounding box center [471, 238] width 538 height 58
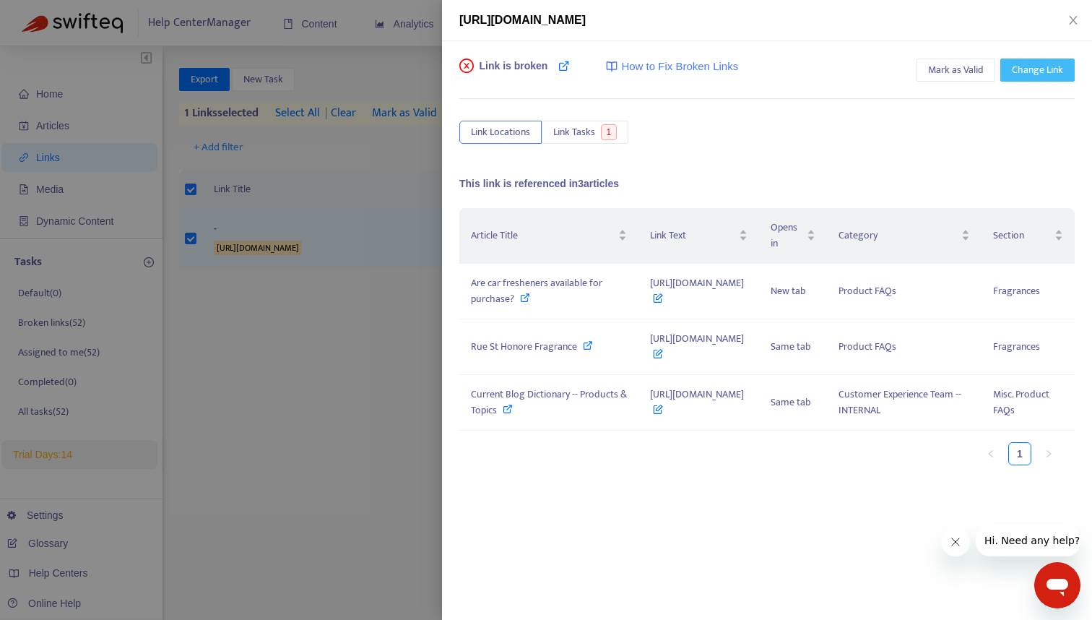
click at [1046, 77] on span "Change Link" at bounding box center [1037, 70] width 51 height 16
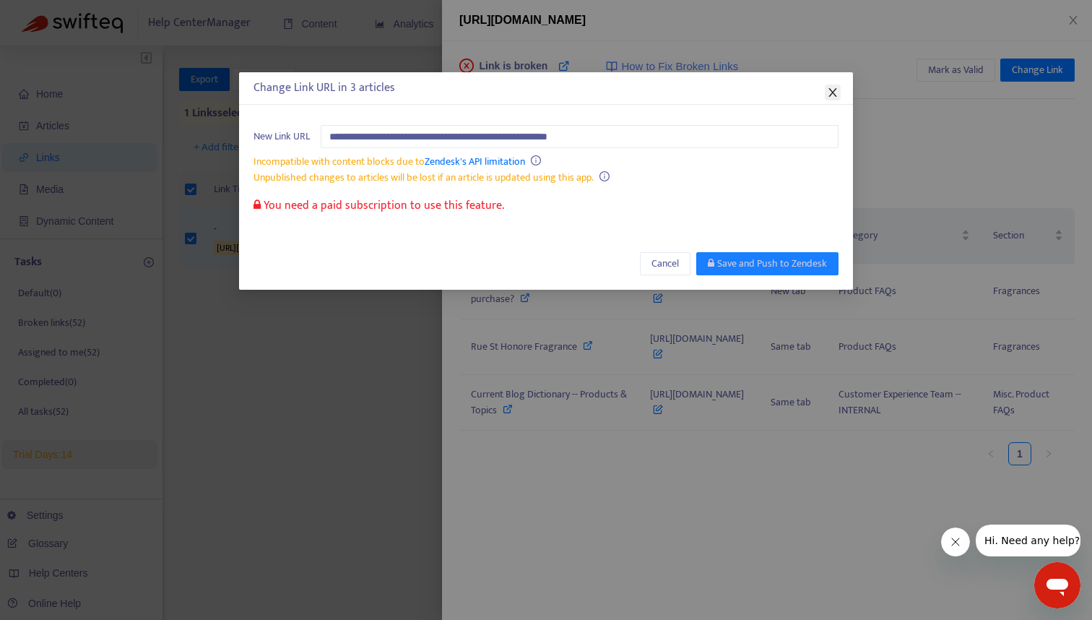
click at [830, 93] on icon "close" at bounding box center [833, 93] width 12 height 12
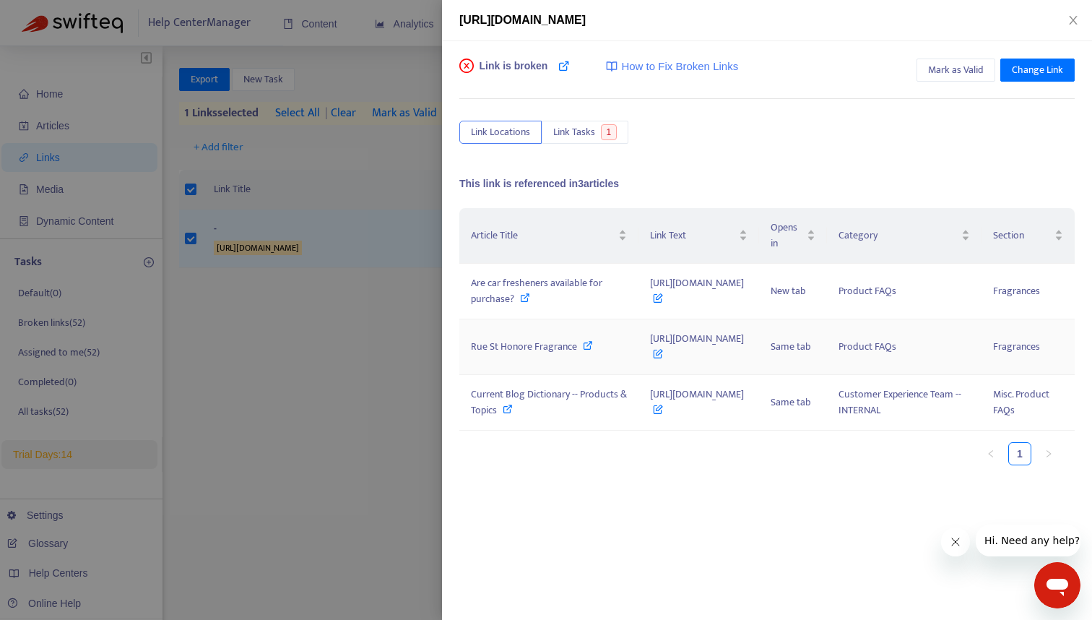
click at [583, 350] on icon at bounding box center [588, 345] width 10 height 10
click at [411, 56] on div at bounding box center [546, 310] width 1092 height 620
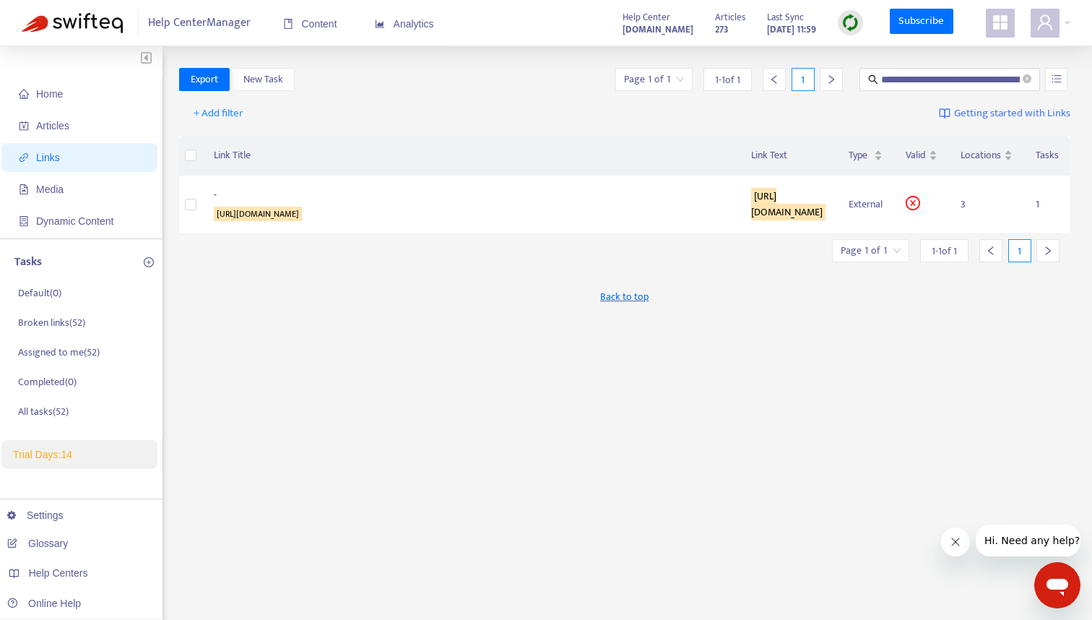
click at [567, 139] on th "Link Title" at bounding box center [471, 156] width 538 height 40
click at [53, 157] on span "Links" at bounding box center [48, 158] width 24 height 12
click at [64, 122] on span "Articles" at bounding box center [52, 126] width 33 height 12
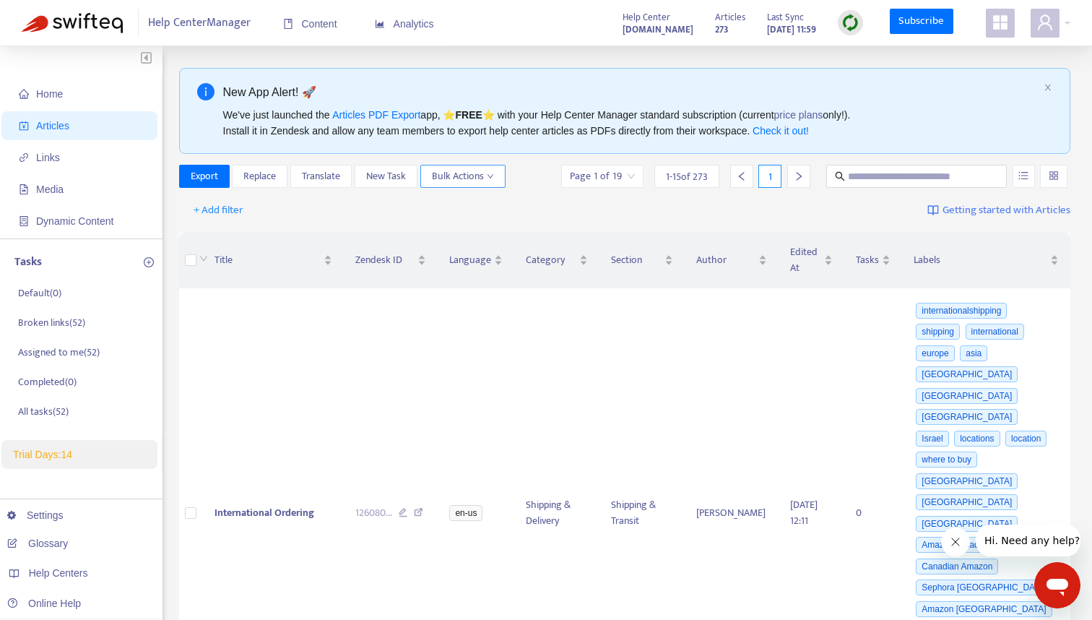
click at [482, 176] on span "Bulk Actions" at bounding box center [463, 176] width 62 height 16
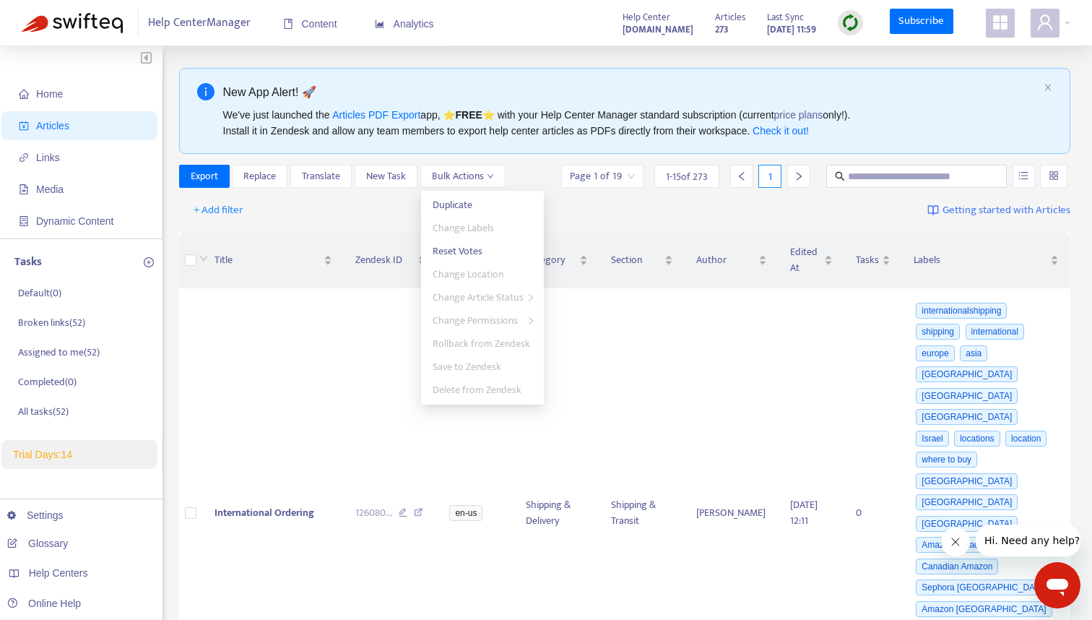
click at [529, 173] on div "Export Replace Translate New Task Bulk Actions Page 1 of 19 1 - 15 of 273 1" at bounding box center [625, 176] width 892 height 23
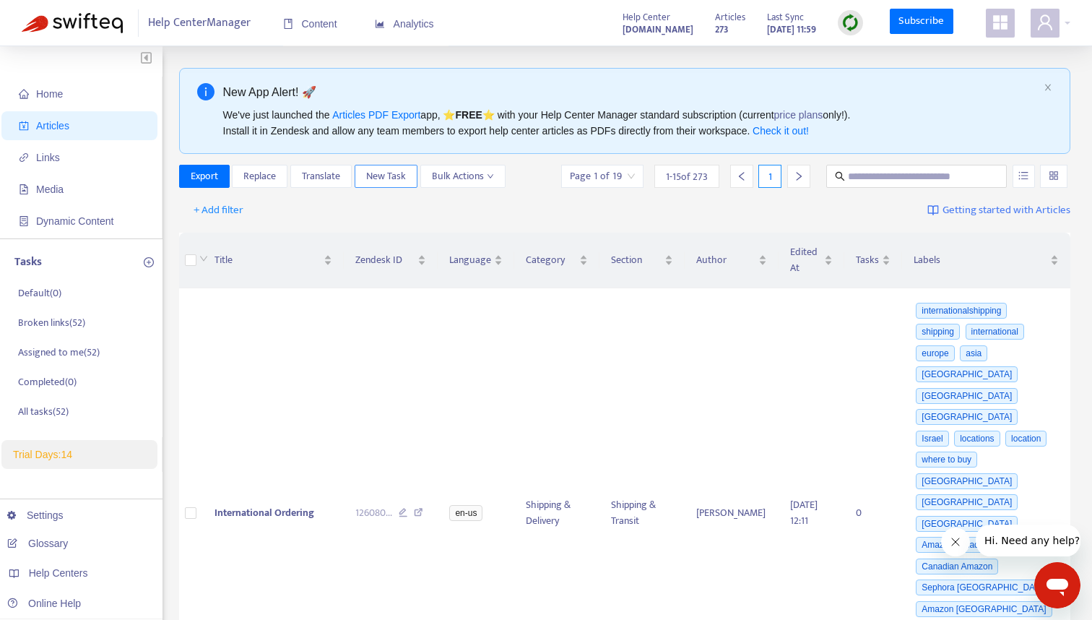
click at [383, 178] on span "New Task" at bounding box center [386, 176] width 40 height 16
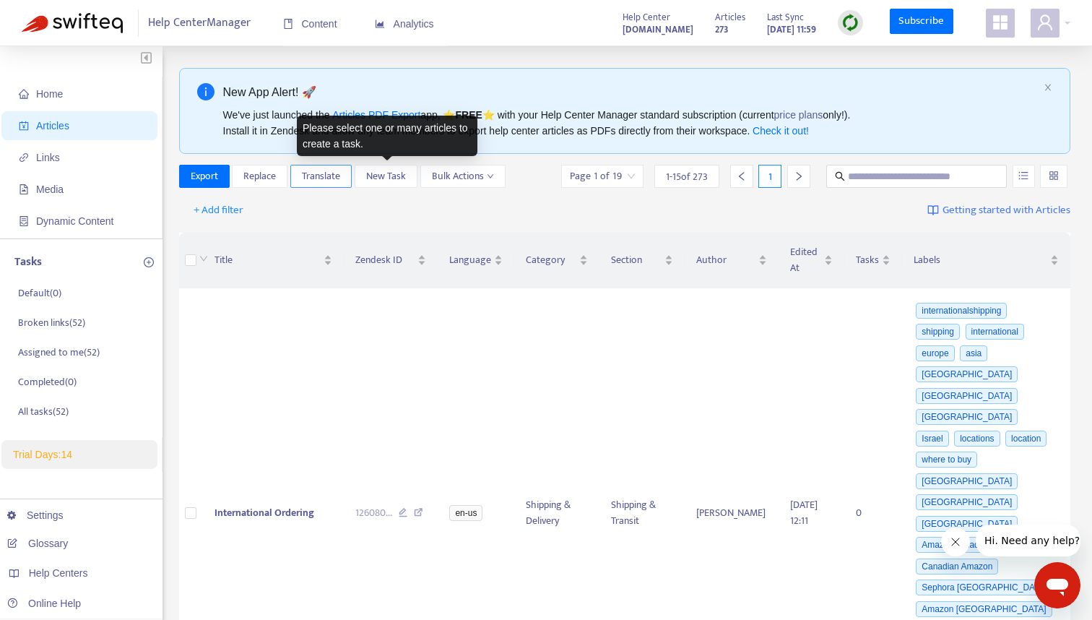
click at [322, 175] on span "Translate" at bounding box center [321, 176] width 38 height 16
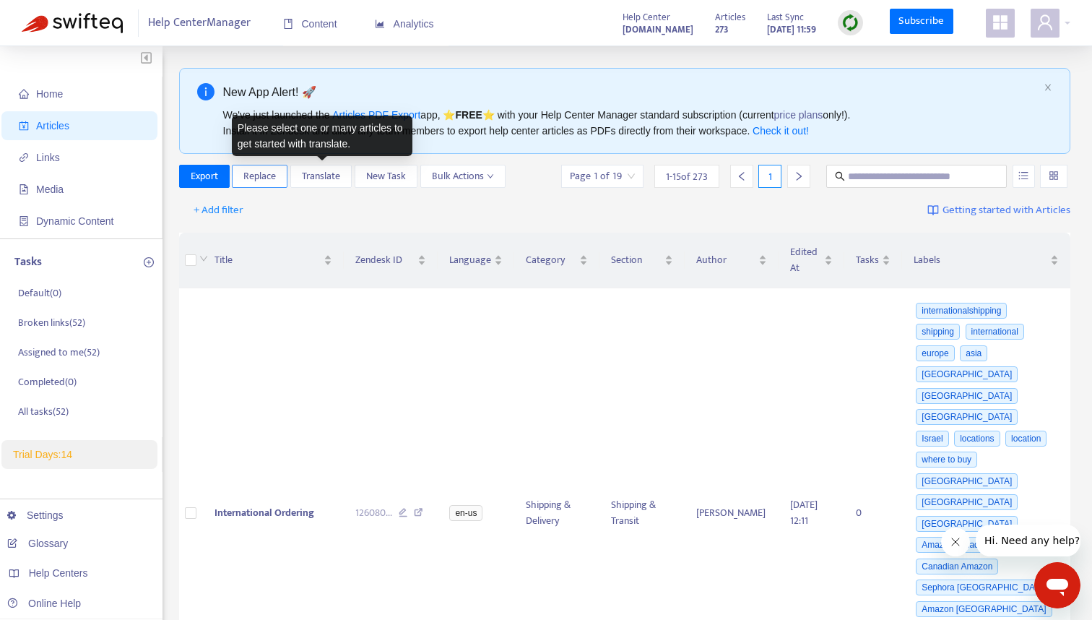
click at [266, 179] on span "Replace" at bounding box center [259, 176] width 32 height 16
